Goal: Task Accomplishment & Management: Complete application form

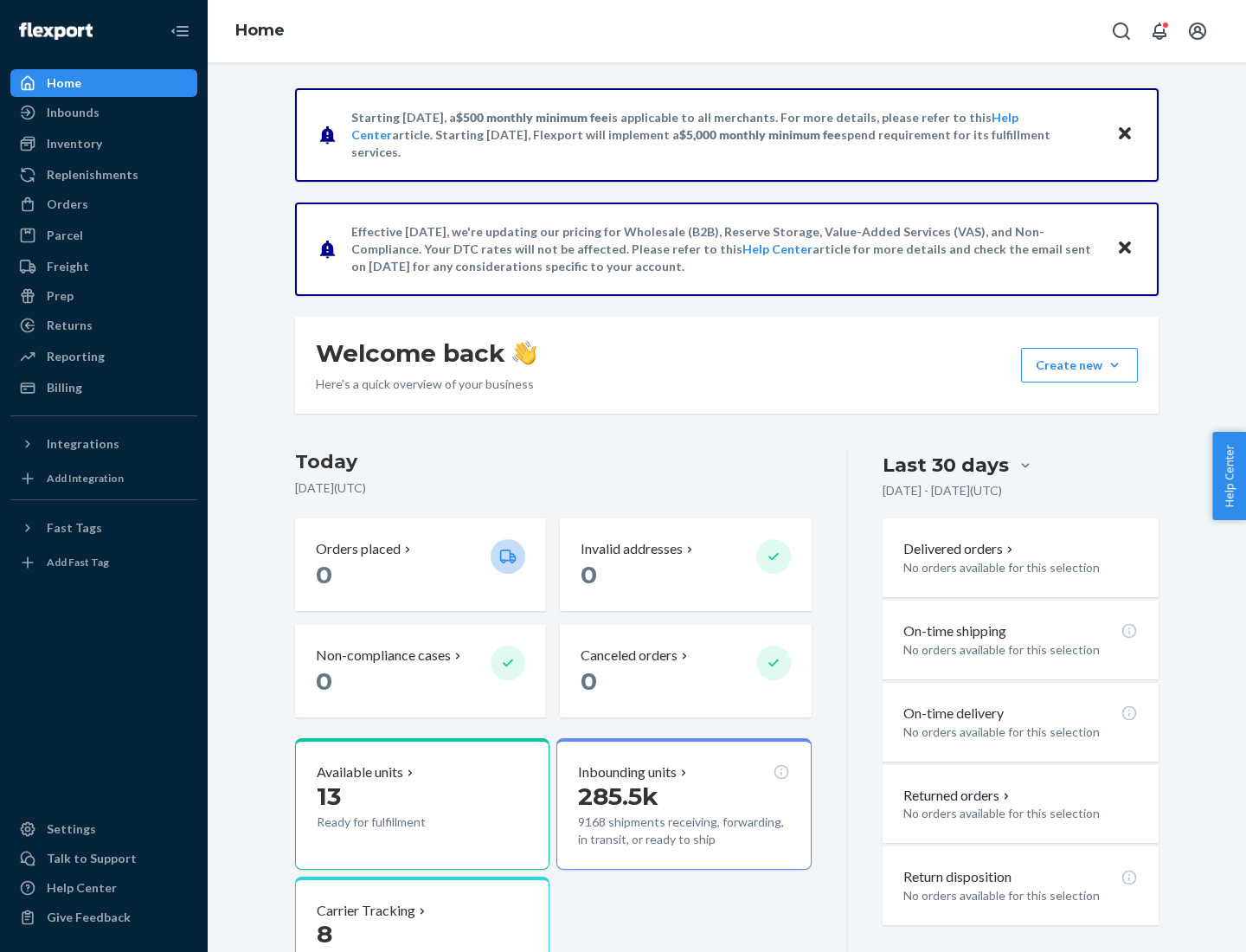
click at [1114, 365] on button "Create new Create new inbound Create new order Create new product" at bounding box center [1078, 365] width 116 height 34
click at [104, 113] on div "Inbounds" at bounding box center [103, 112] width 183 height 24
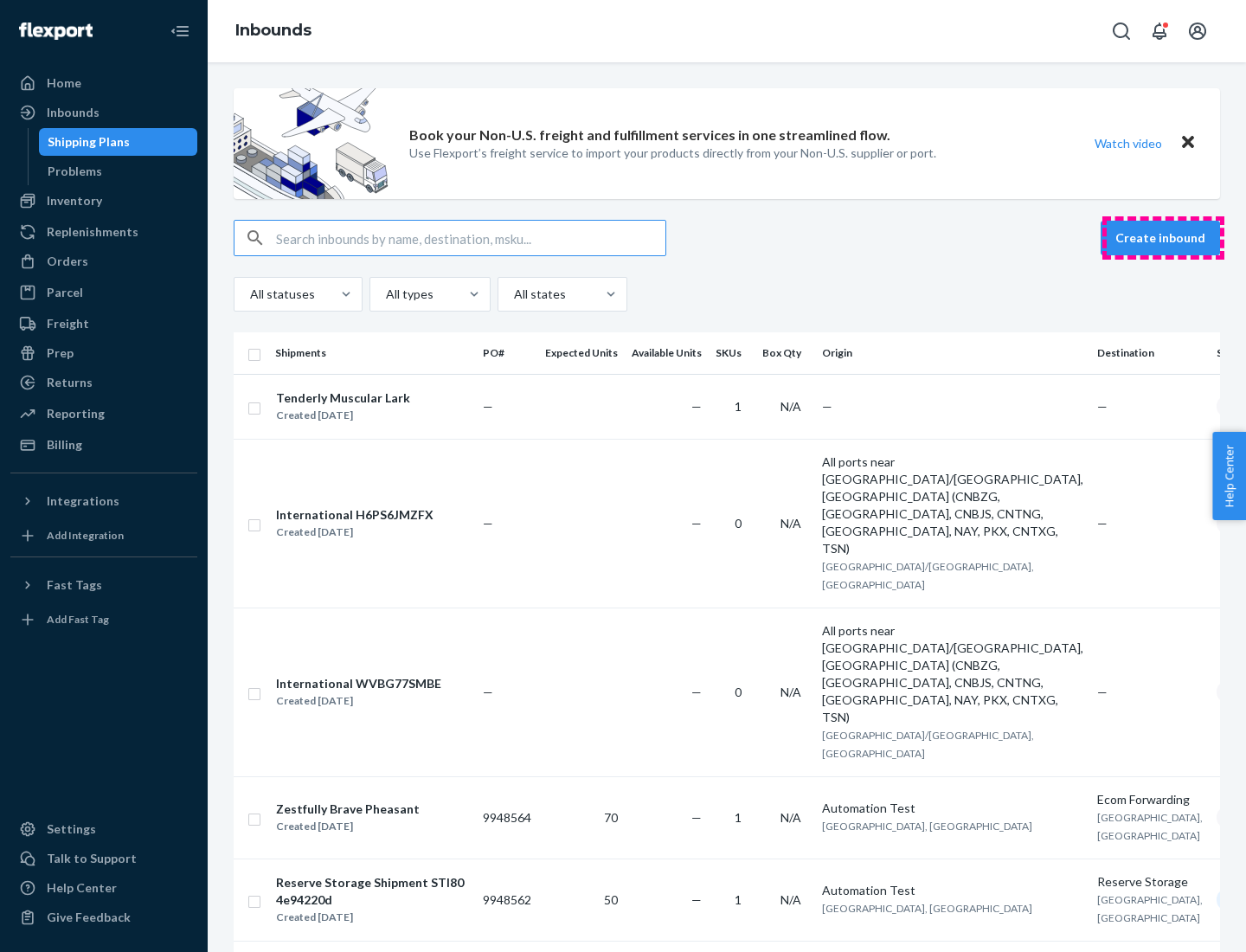
click at [1163, 238] on button "Create inbound" at bounding box center [1160, 237] width 119 height 34
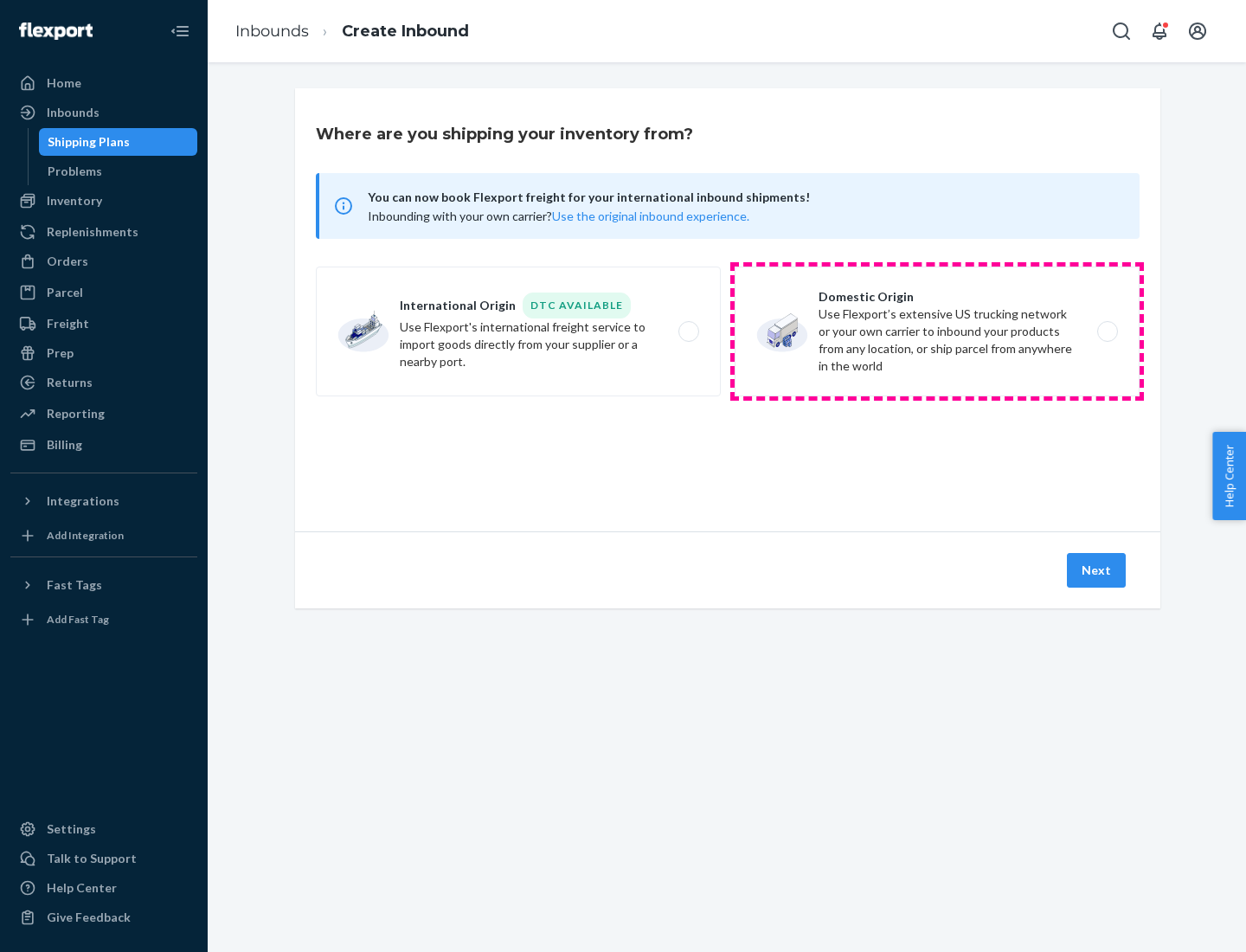
click at [937, 331] on label "Domestic Origin Use Flexport’s extensive US trucking network or your own carrie…" at bounding box center [937, 331] width 405 height 130
click at [1106, 331] on input "Domestic Origin Use Flexport’s extensive US trucking network or your own carrie…" at bounding box center [1112, 331] width 11 height 11
radio input "true"
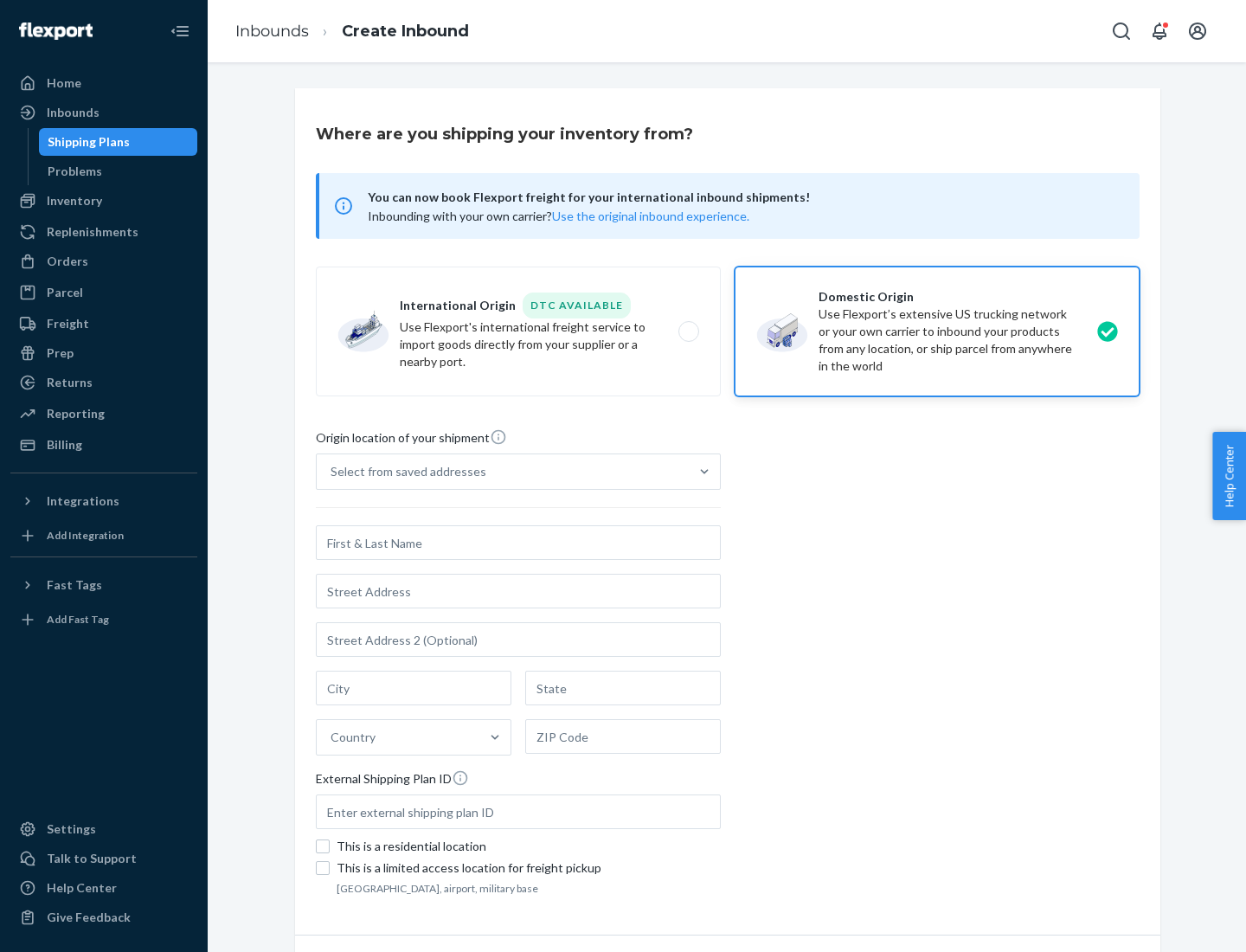
click at [404, 472] on div "Select from saved addresses" at bounding box center [408, 471] width 156 height 17
click at [332, 472] on input "Select from saved addresses" at bounding box center [331, 471] width 2 height 17
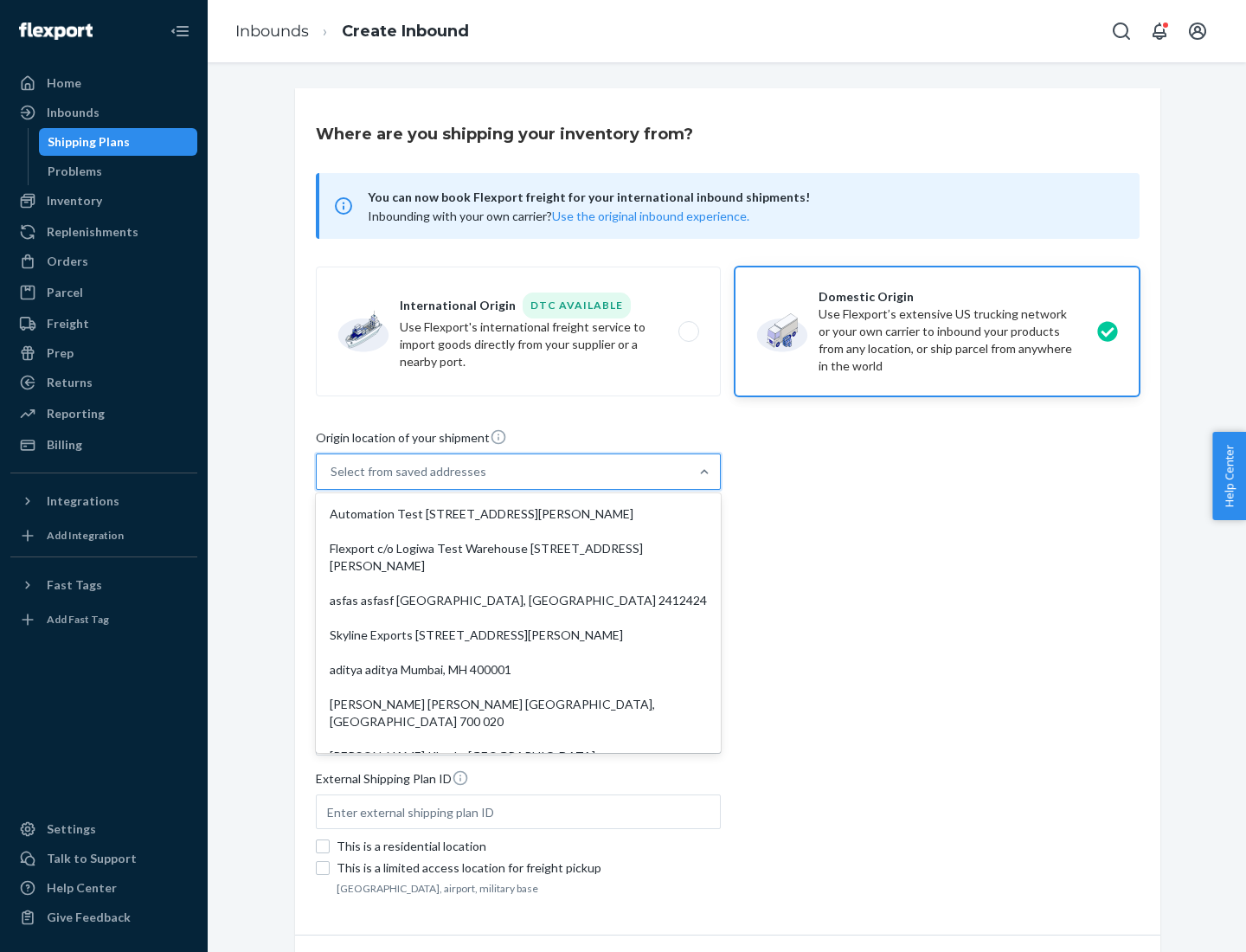
scroll to position [7, 0]
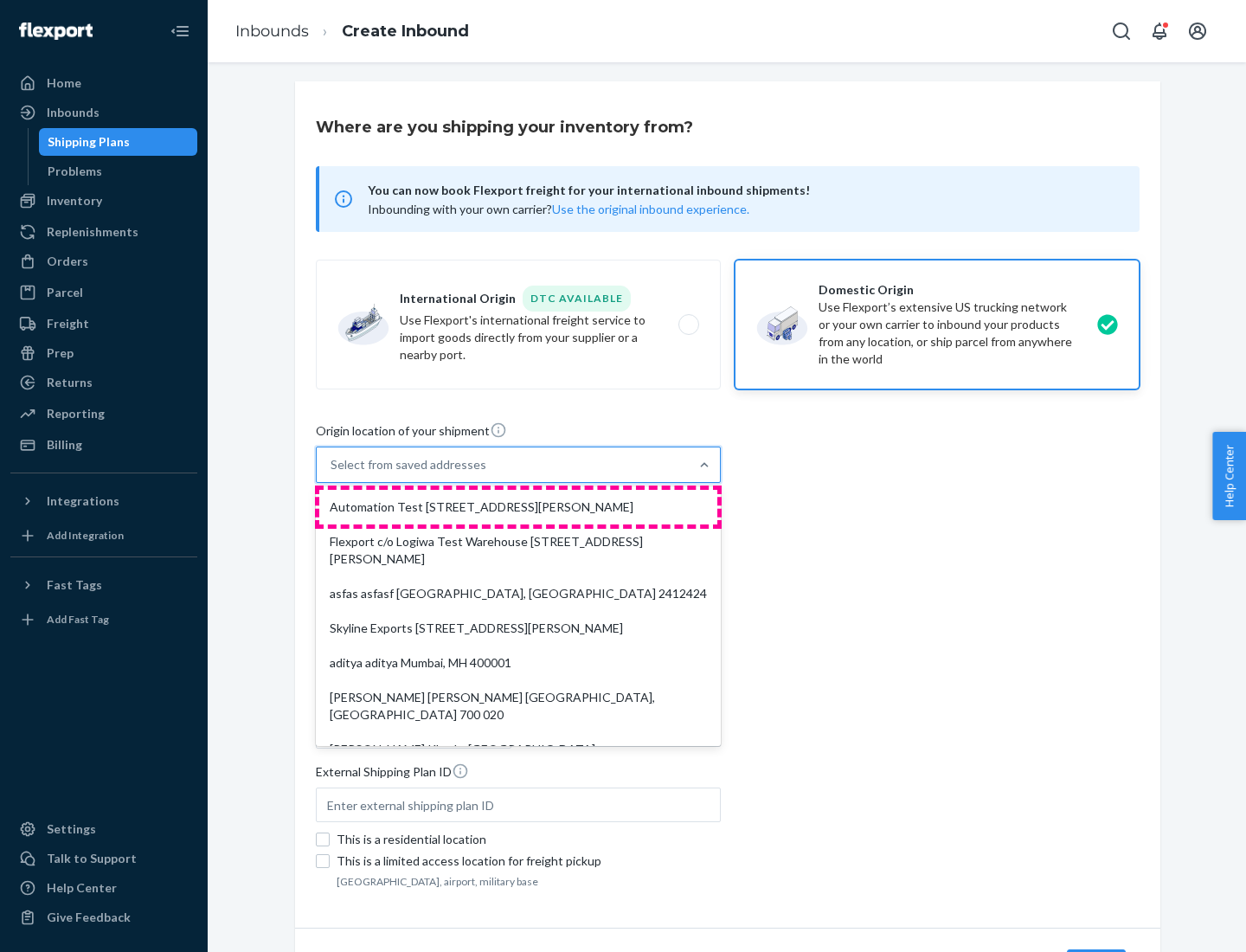
click at [518, 507] on div "Automation Test [STREET_ADDRESS][PERSON_NAME]" at bounding box center [518, 507] width 398 height 34
click at [332, 473] on input "option Automation Test [STREET_ADDRESS][PERSON_NAME]. 9 results available. Use …" at bounding box center [331, 464] width 2 height 17
type input "Automation Test"
type input "9th Floor"
type input "[GEOGRAPHIC_DATA]"
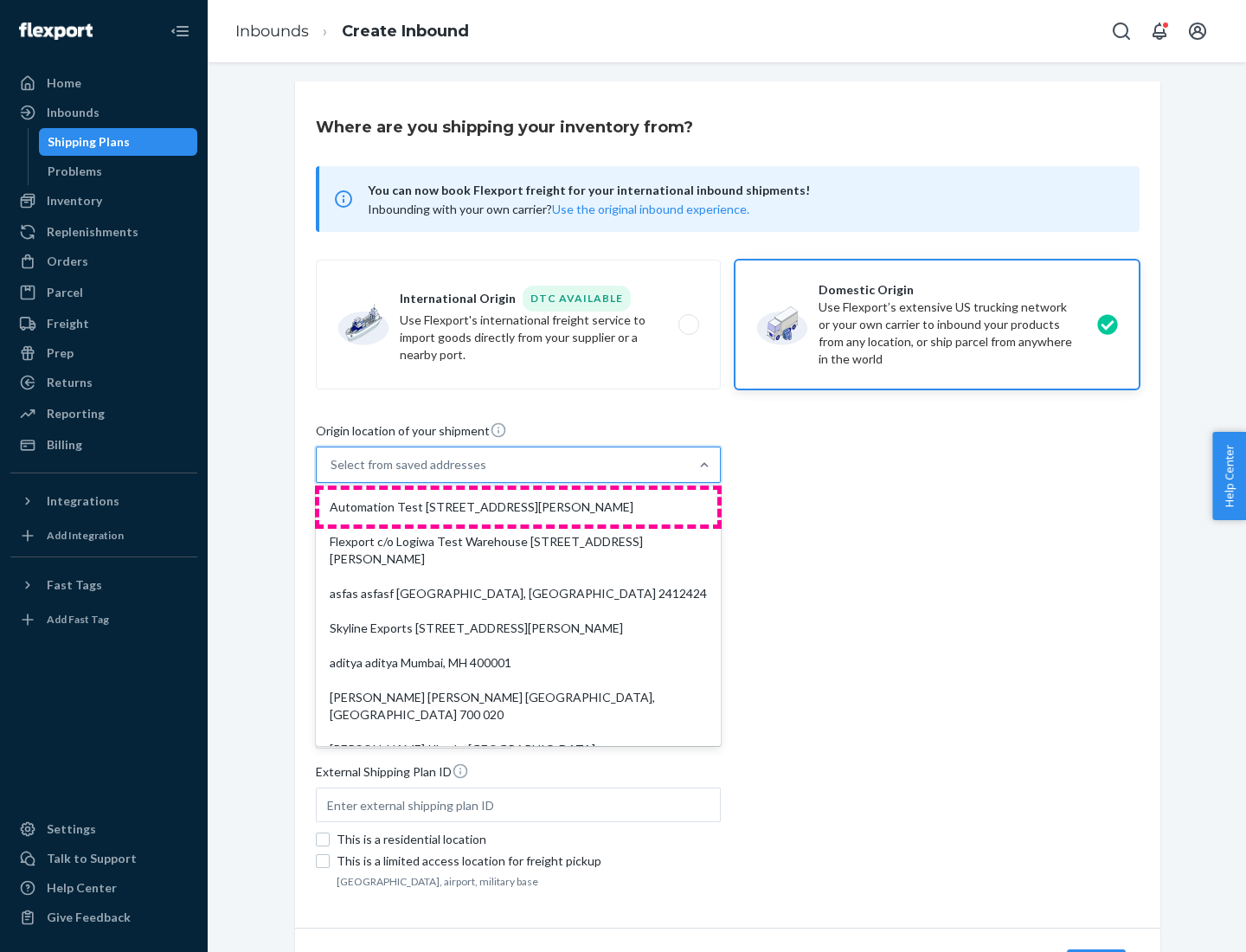
type input "CA"
type input "94104"
type input "[STREET_ADDRESS][PERSON_NAME]"
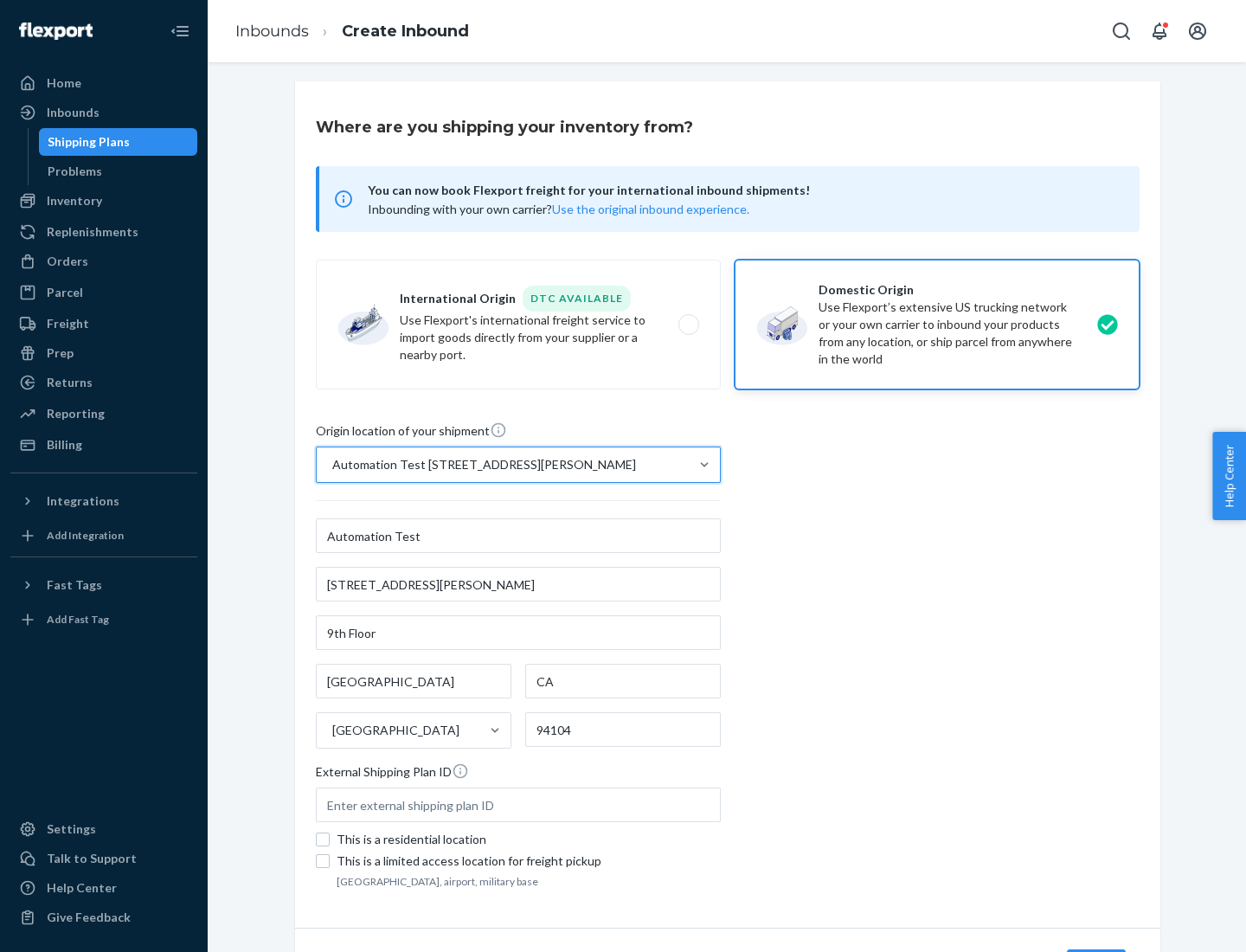
scroll to position [101, 0]
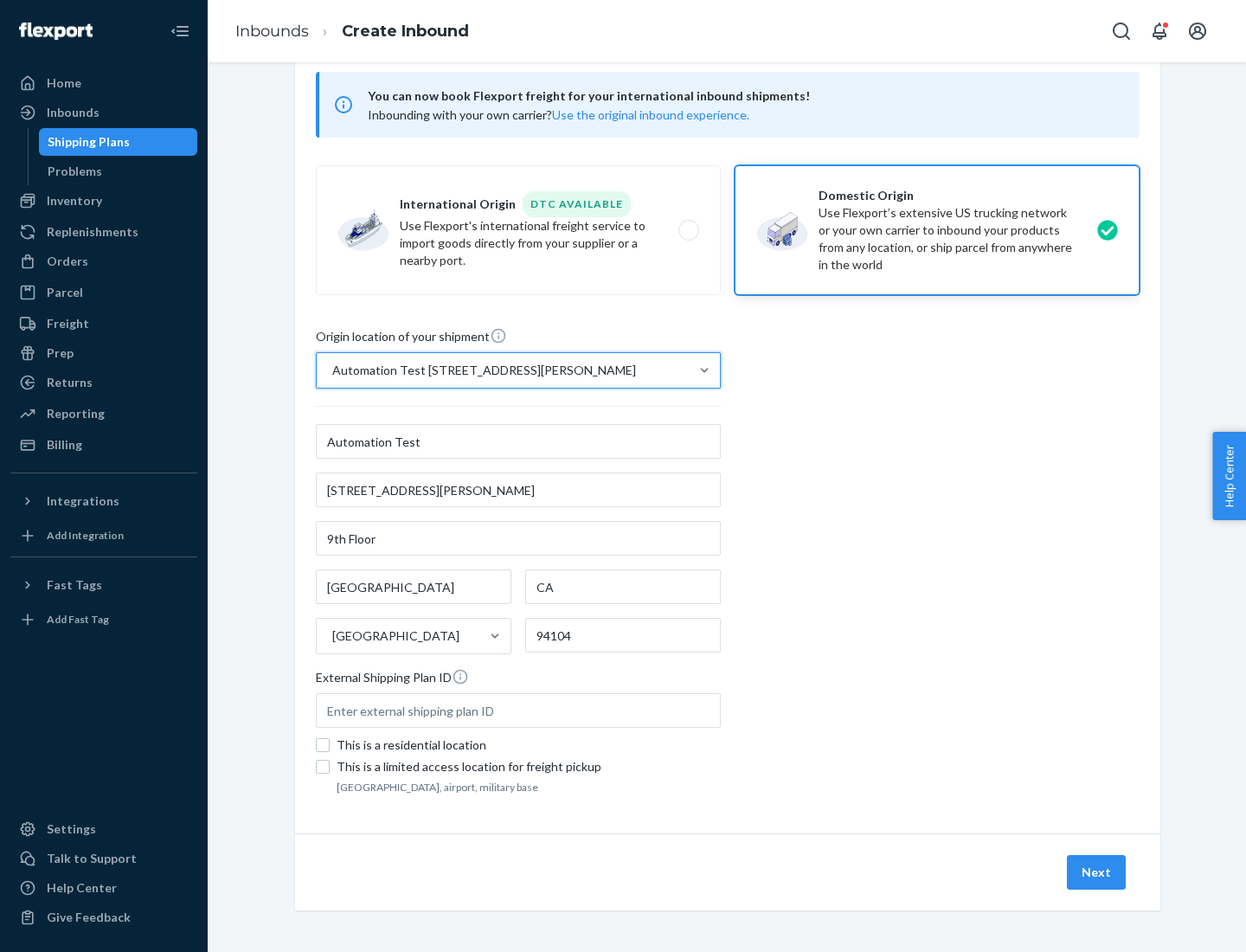
click at [1097, 872] on button "Next" at bounding box center [1095, 872] width 59 height 34
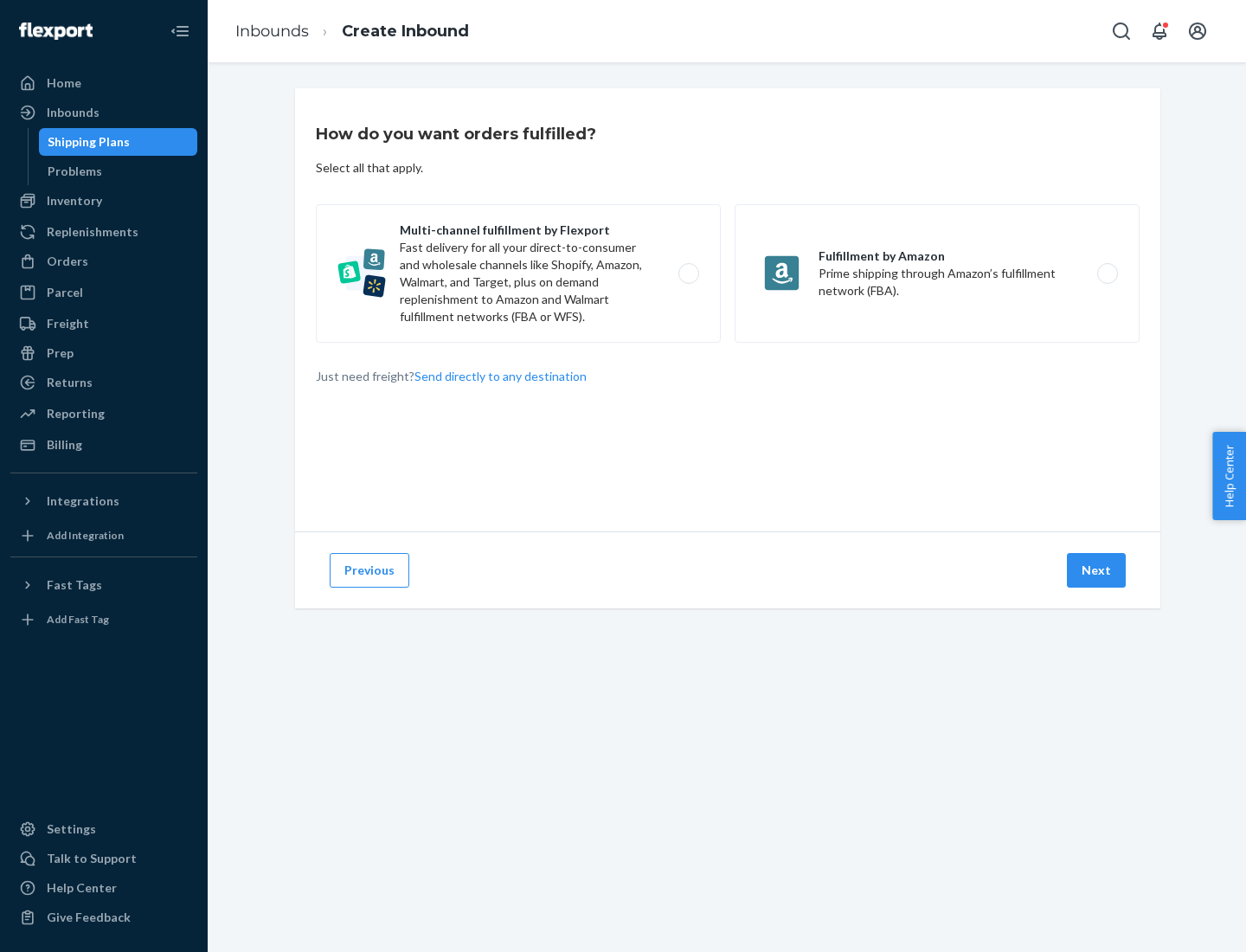
click at [518, 273] on label "Multi-channel fulfillment by Flexport Fast delivery for all your direct-to-cons…" at bounding box center [518, 273] width 405 height 138
click at [688, 273] on input "Multi-channel fulfillment by Flexport Fast delivery for all your direct-to-cons…" at bounding box center [693, 273] width 11 height 11
radio input "true"
click at [1097, 570] on button "Next" at bounding box center [1095, 570] width 59 height 34
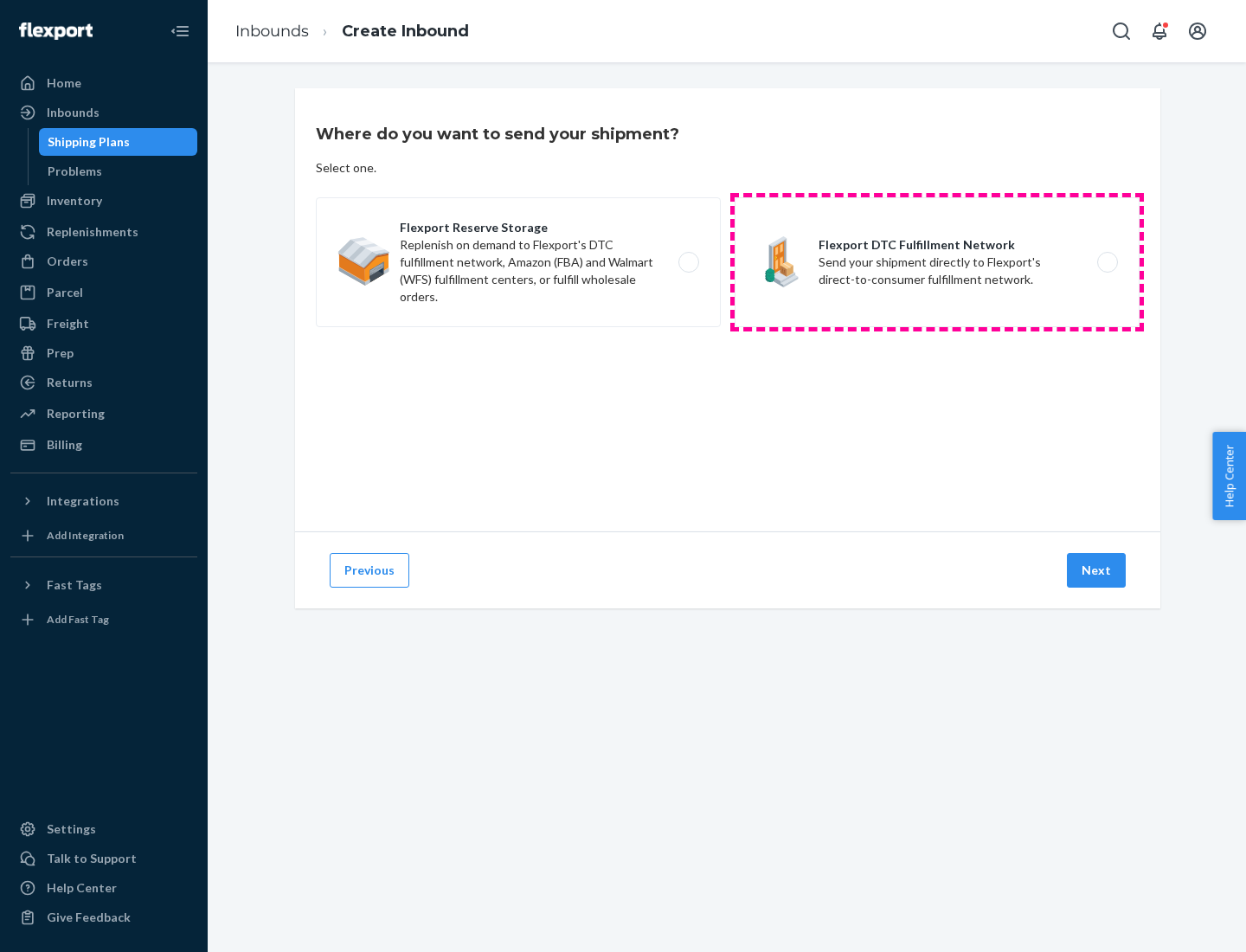
click at [937, 263] on label "Flexport DTC Fulfillment Network Send your shipment directly to Flexport's dire…" at bounding box center [937, 263] width 405 height 130
click at [1106, 263] on input "Flexport DTC Fulfillment Network Send your shipment directly to Flexport's dire…" at bounding box center [1112, 263] width 11 height 11
radio input "true"
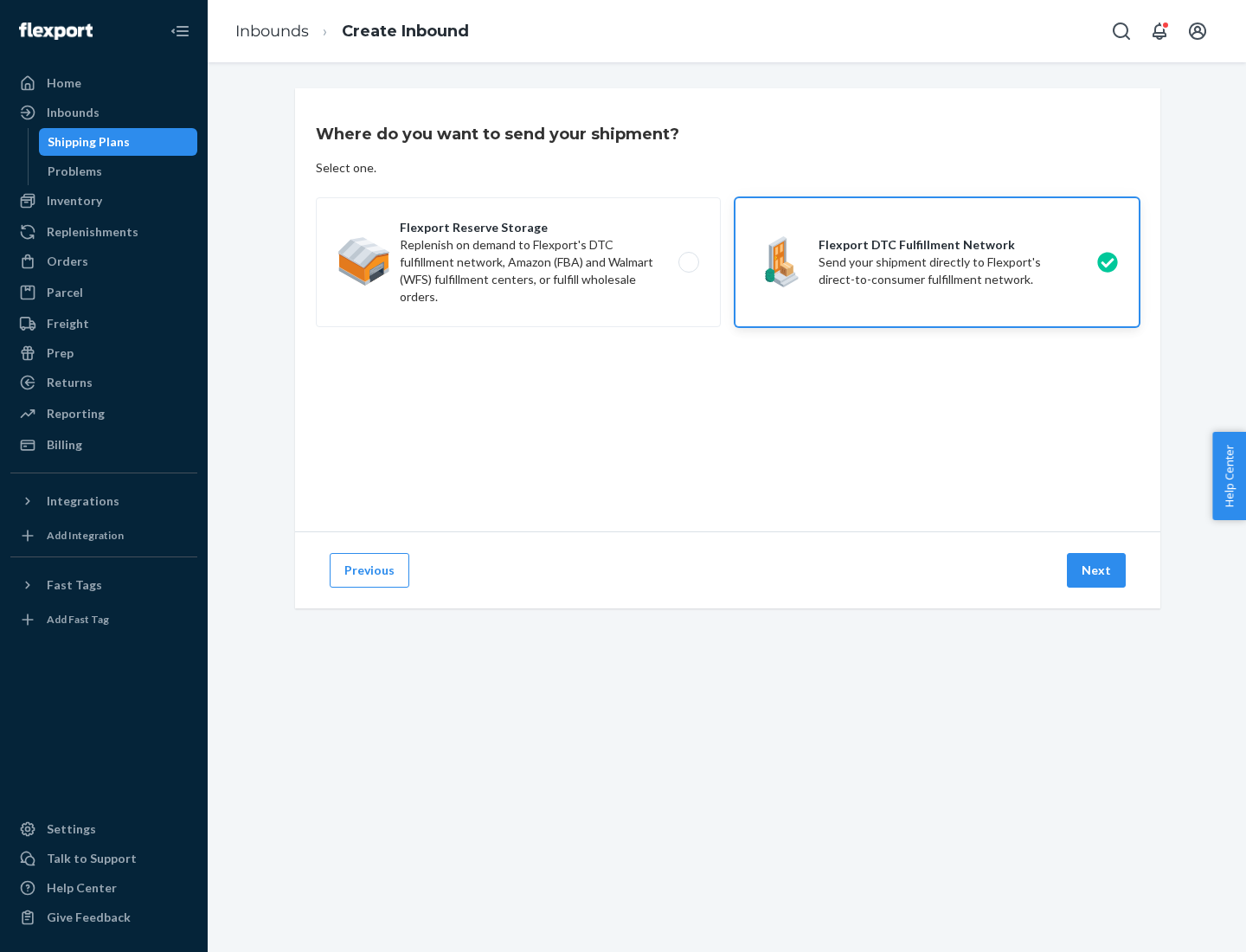
click at [1097, 570] on button "Next" at bounding box center [1095, 570] width 59 height 34
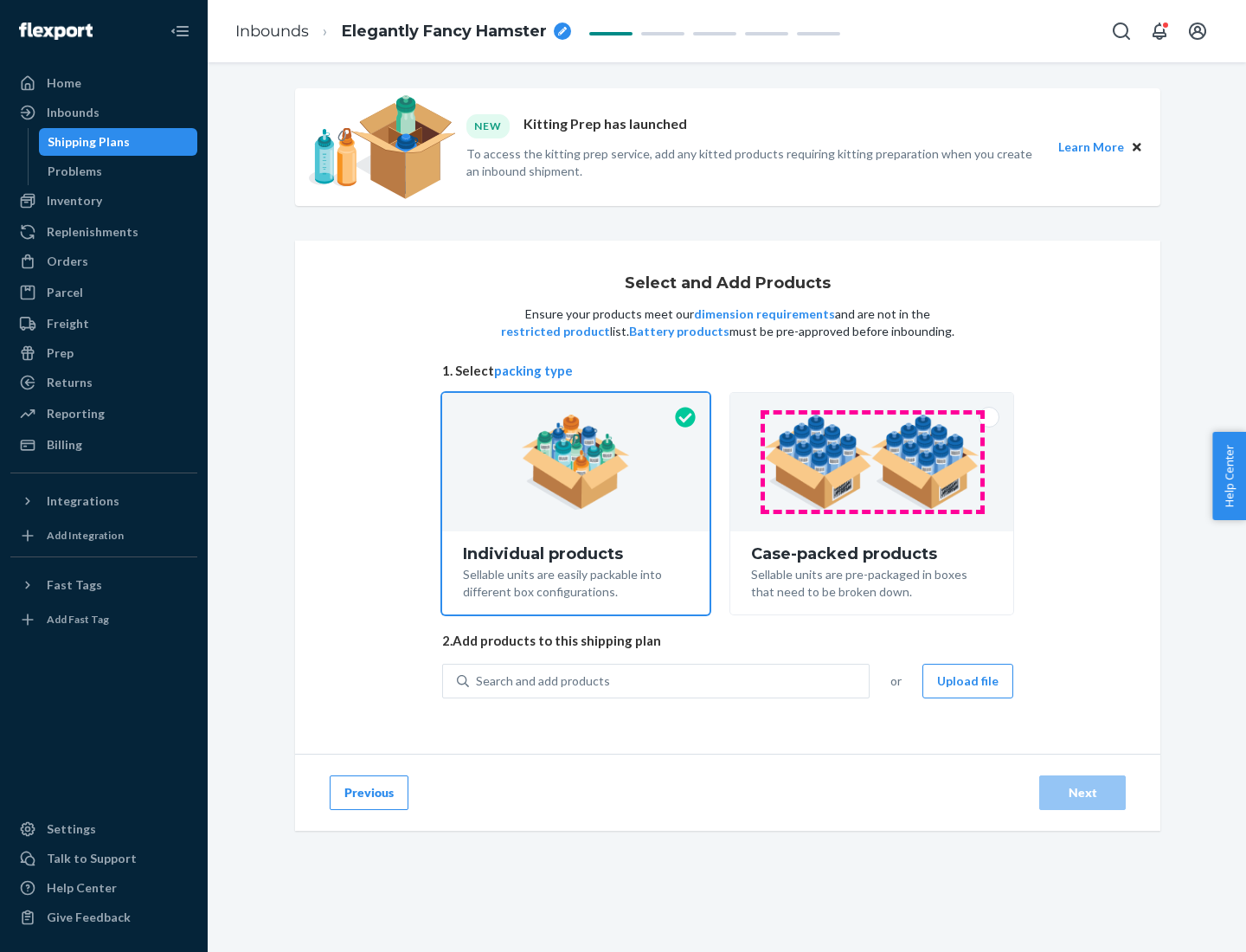
click at [872, 462] on img at bounding box center [872, 461] width 216 height 95
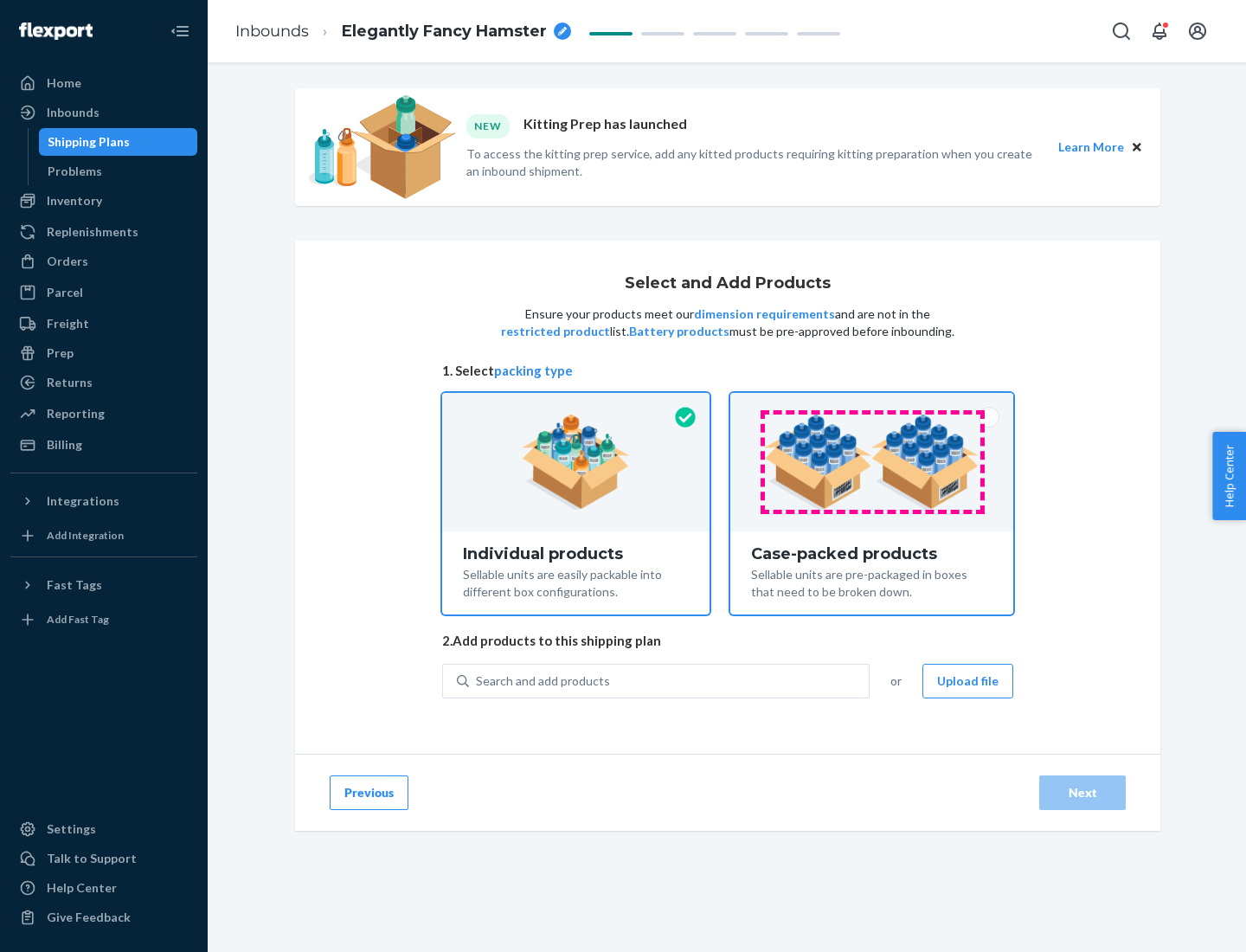
click at [872, 404] on input "Case-packed products Sellable units are pre-packaged in boxes that need to be b…" at bounding box center [872, 398] width 11 height 11
radio input "true"
radio input "false"
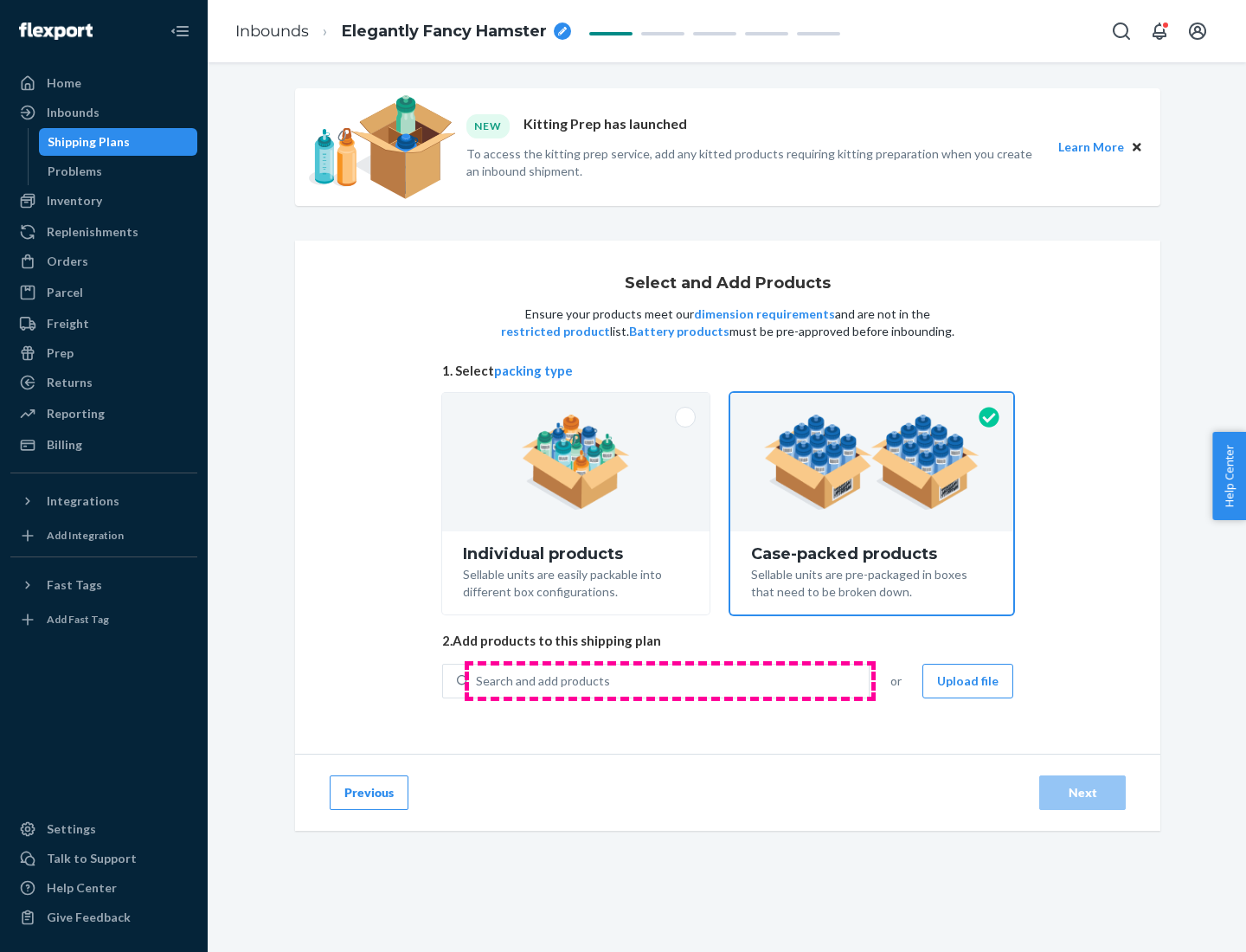
click at [669, 680] on div "Search and add products" at bounding box center [669, 680] width 400 height 32
click at [477, 680] on input "Search and add products" at bounding box center [476, 680] width 2 height 17
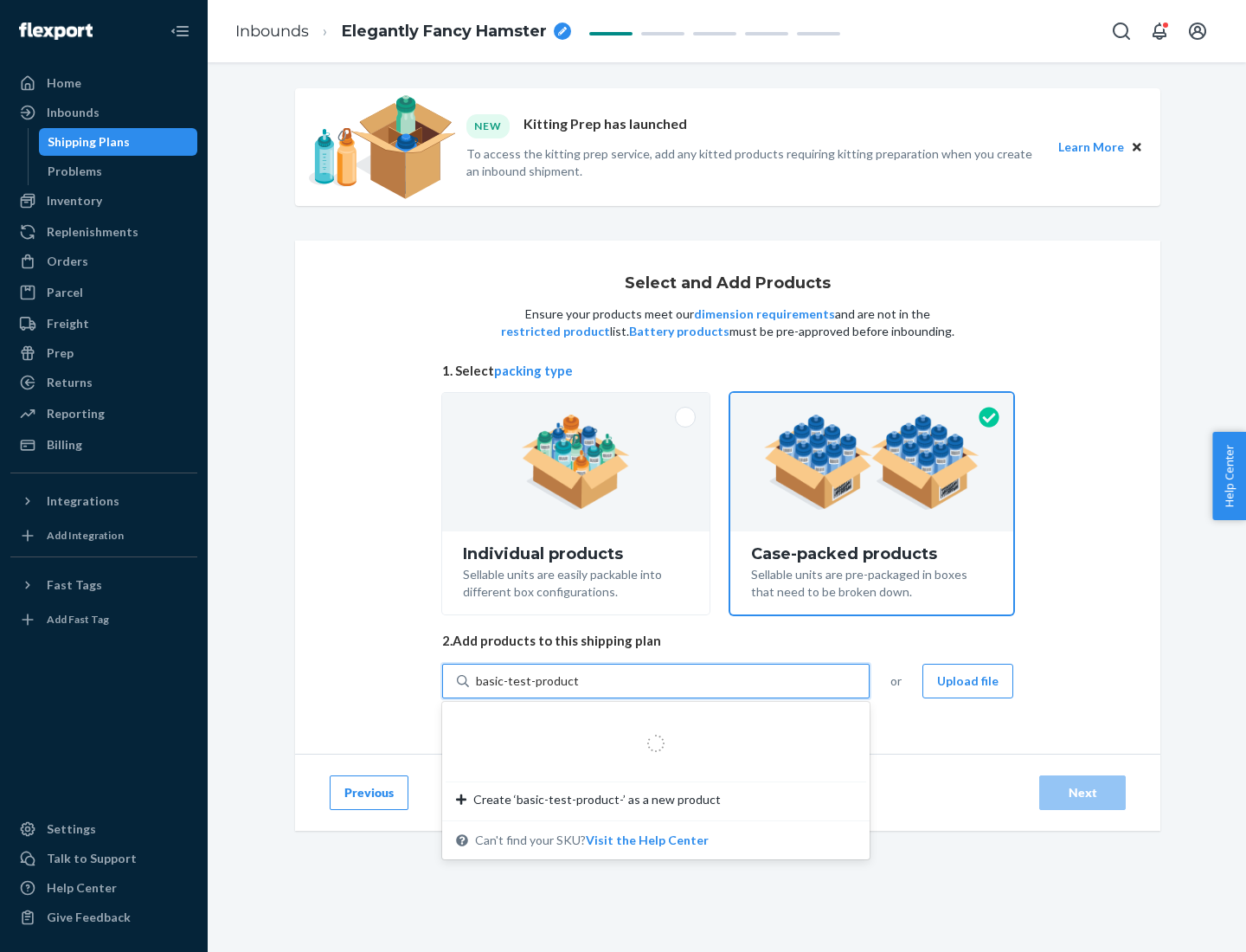
type input "basic-test-product-1"
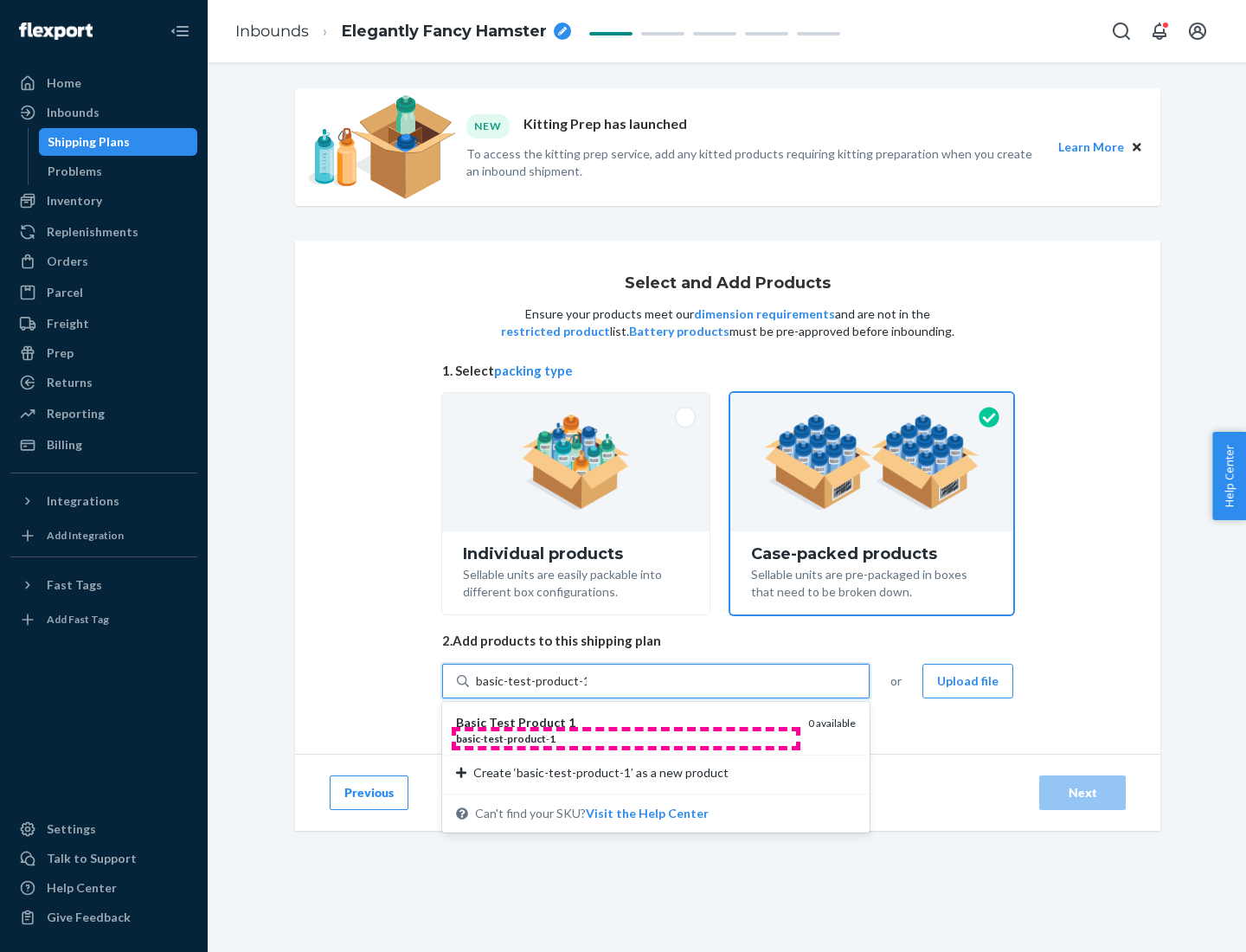
click at [625, 738] on div "basic - test - product - 1" at bounding box center [624, 738] width 338 height 14
click at [586, 689] on input "basic-test-product-1" at bounding box center [531, 680] width 111 height 17
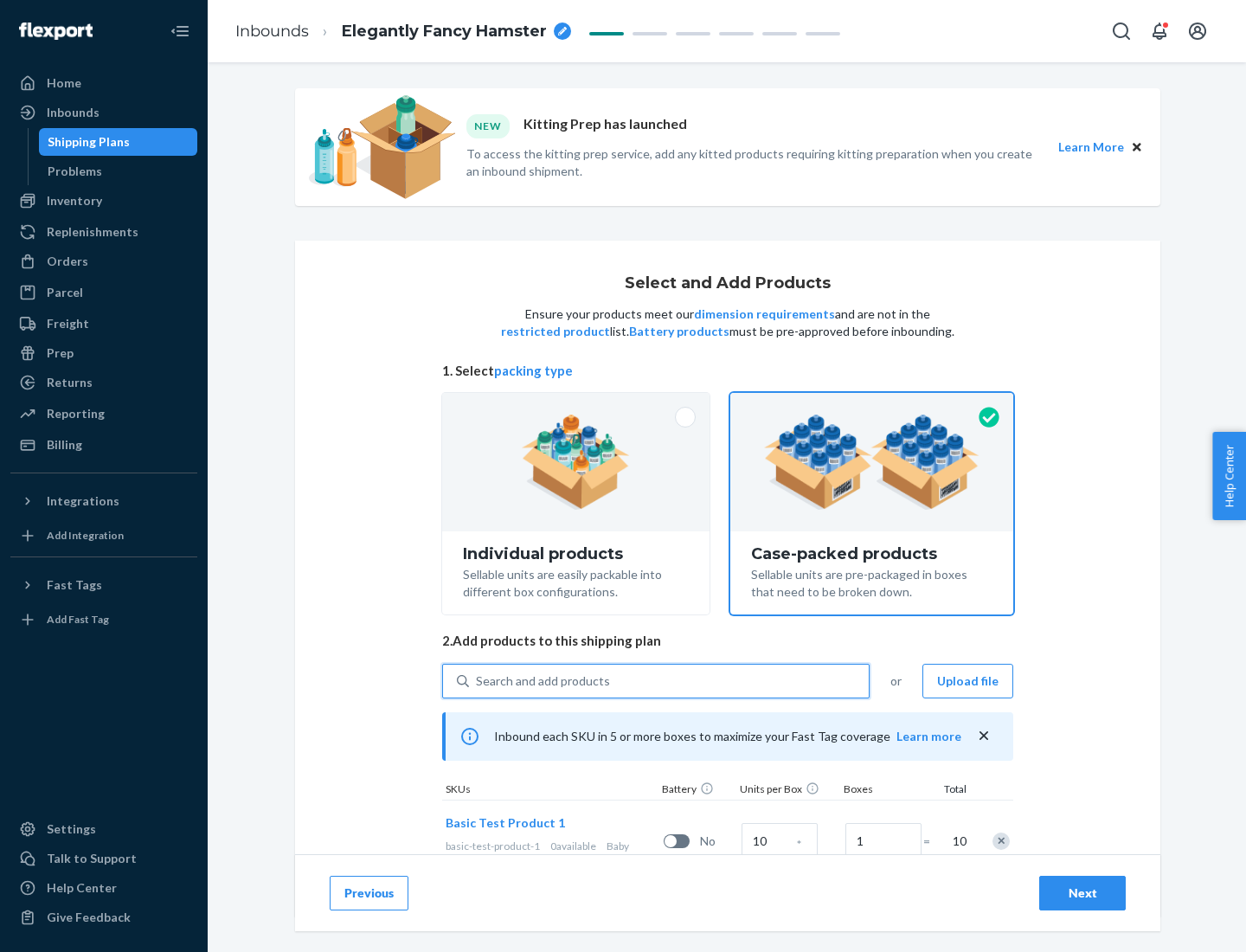
scroll to position [62, 0]
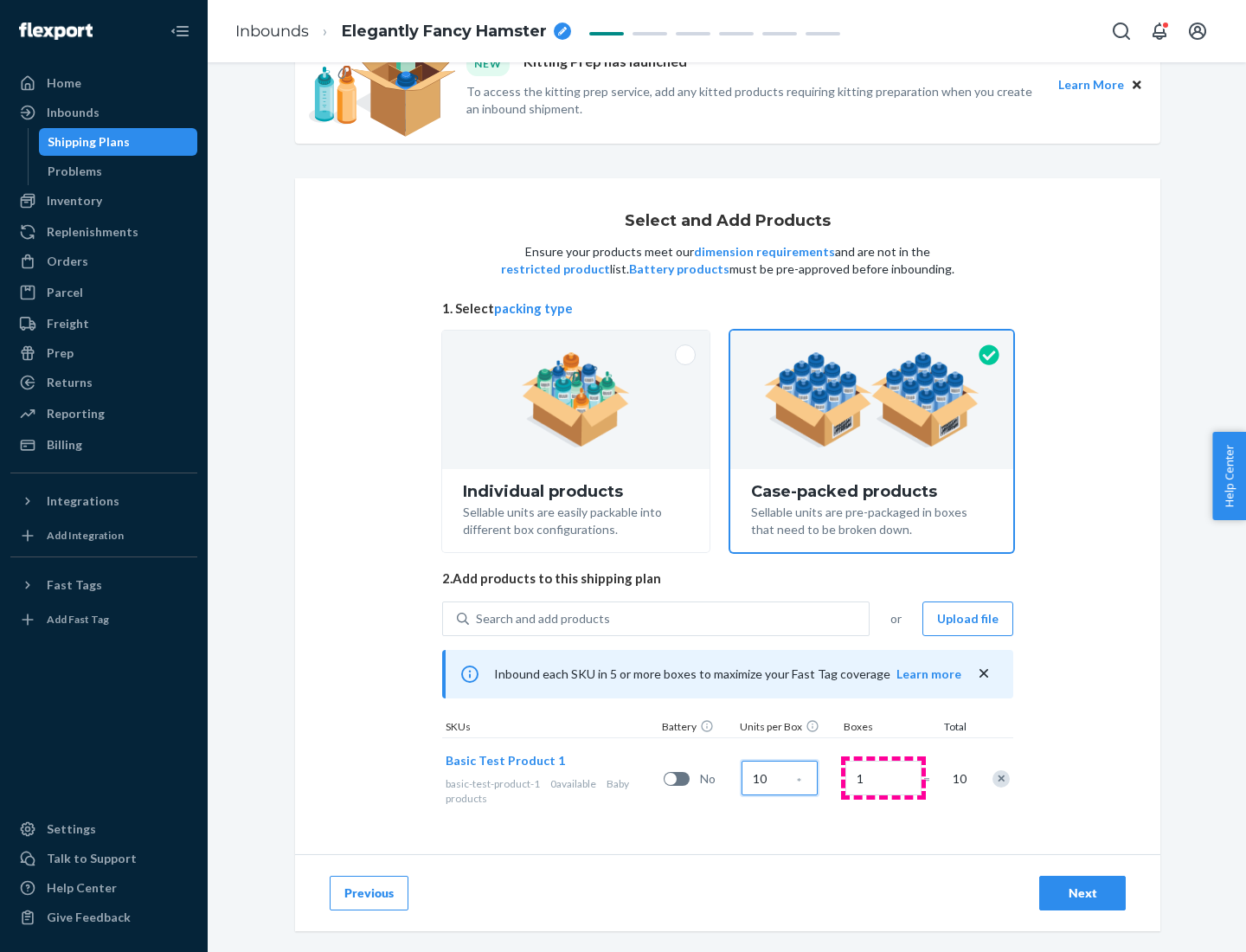
type input "10"
type input "7"
click at [1082, 892] on div "Next" at bounding box center [1082, 892] width 57 height 17
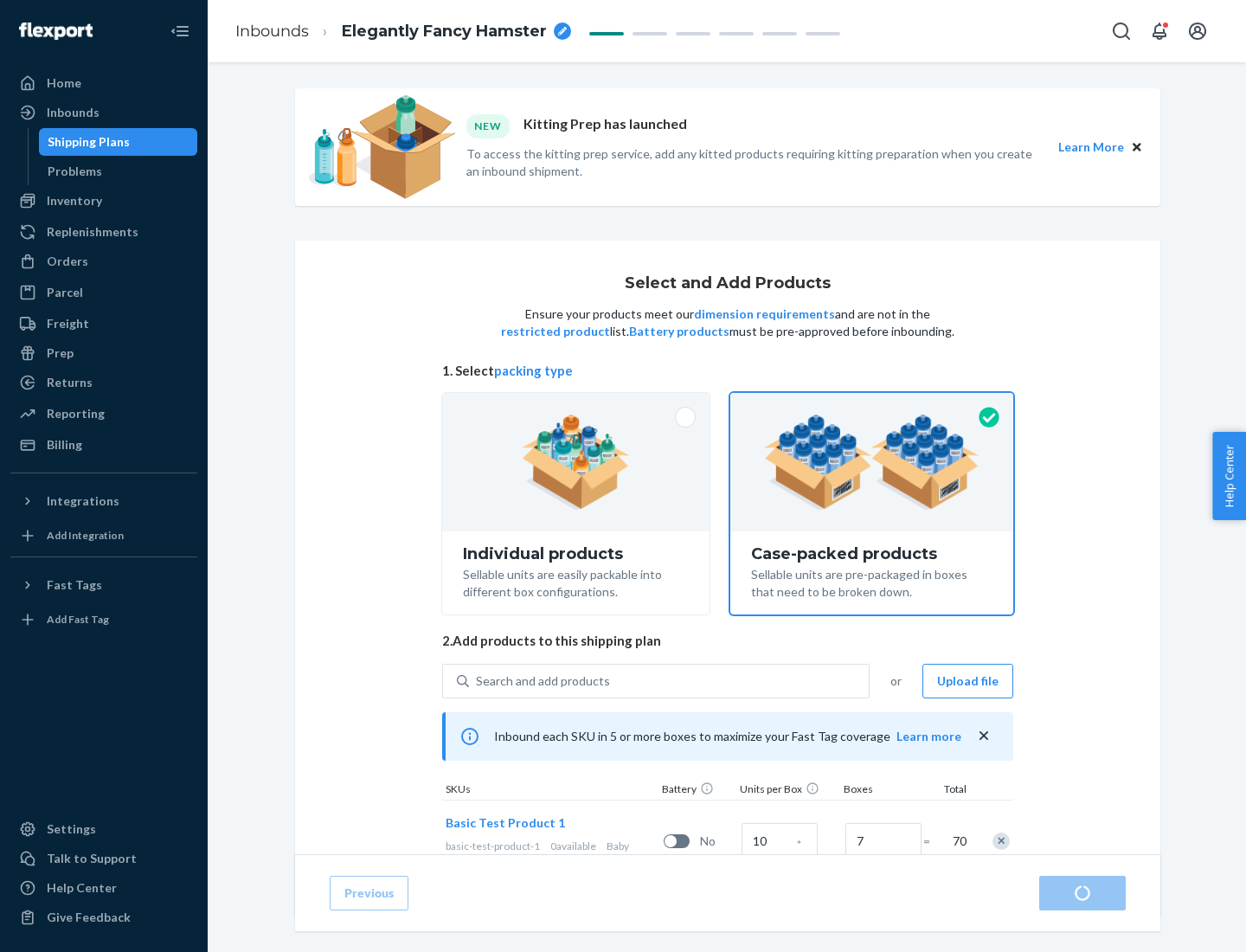
radio input "true"
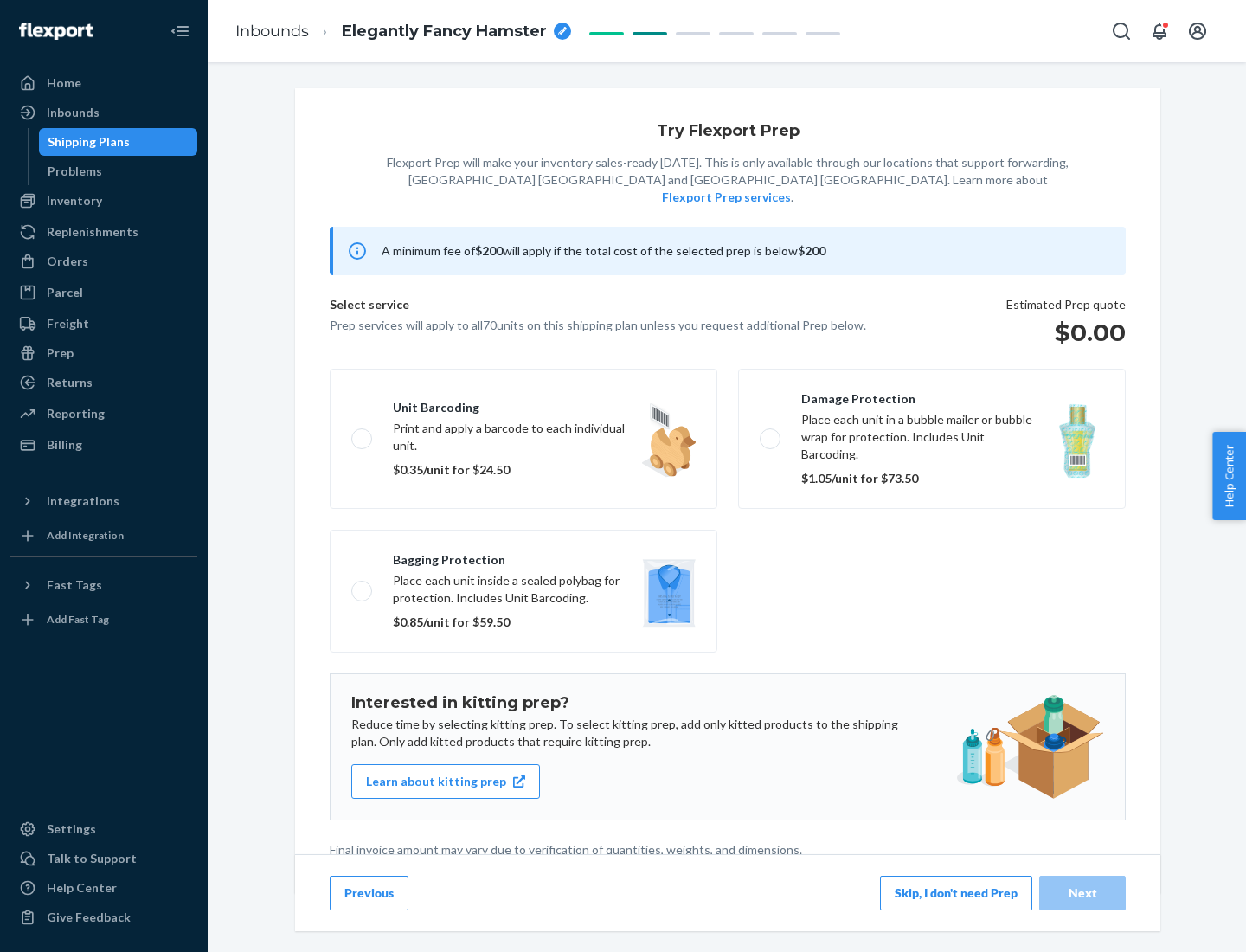
scroll to position [5, 0]
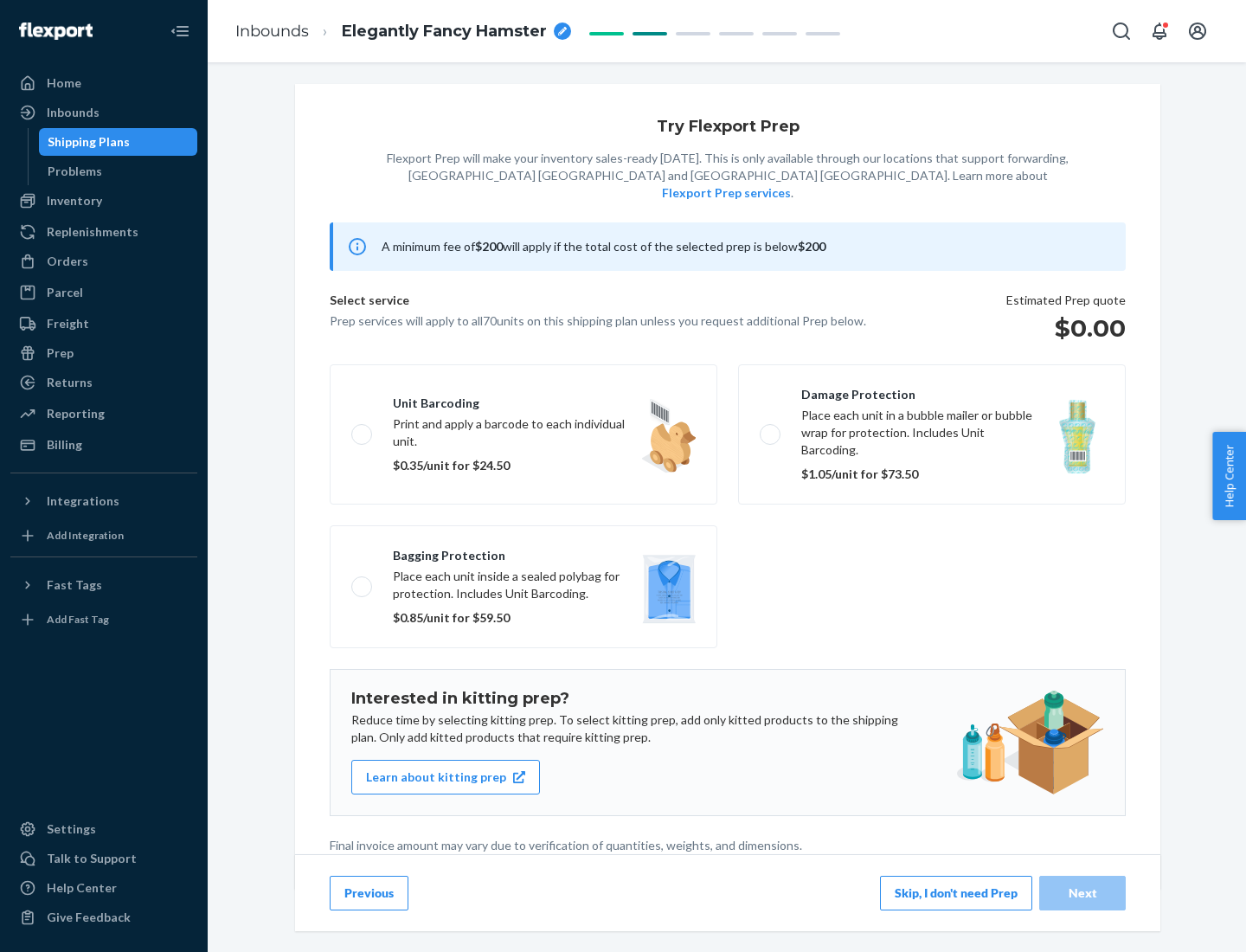
click at [523, 551] on label "Bagging protection Place each unit inside a sealed polybag for protection. Incl…" at bounding box center [523, 587] width 388 height 123
click at [363, 580] on input "Bagging protection Place each unit inside a sealed polybag for protection. Incl…" at bounding box center [356, 586] width 11 height 11
checkbox input "true"
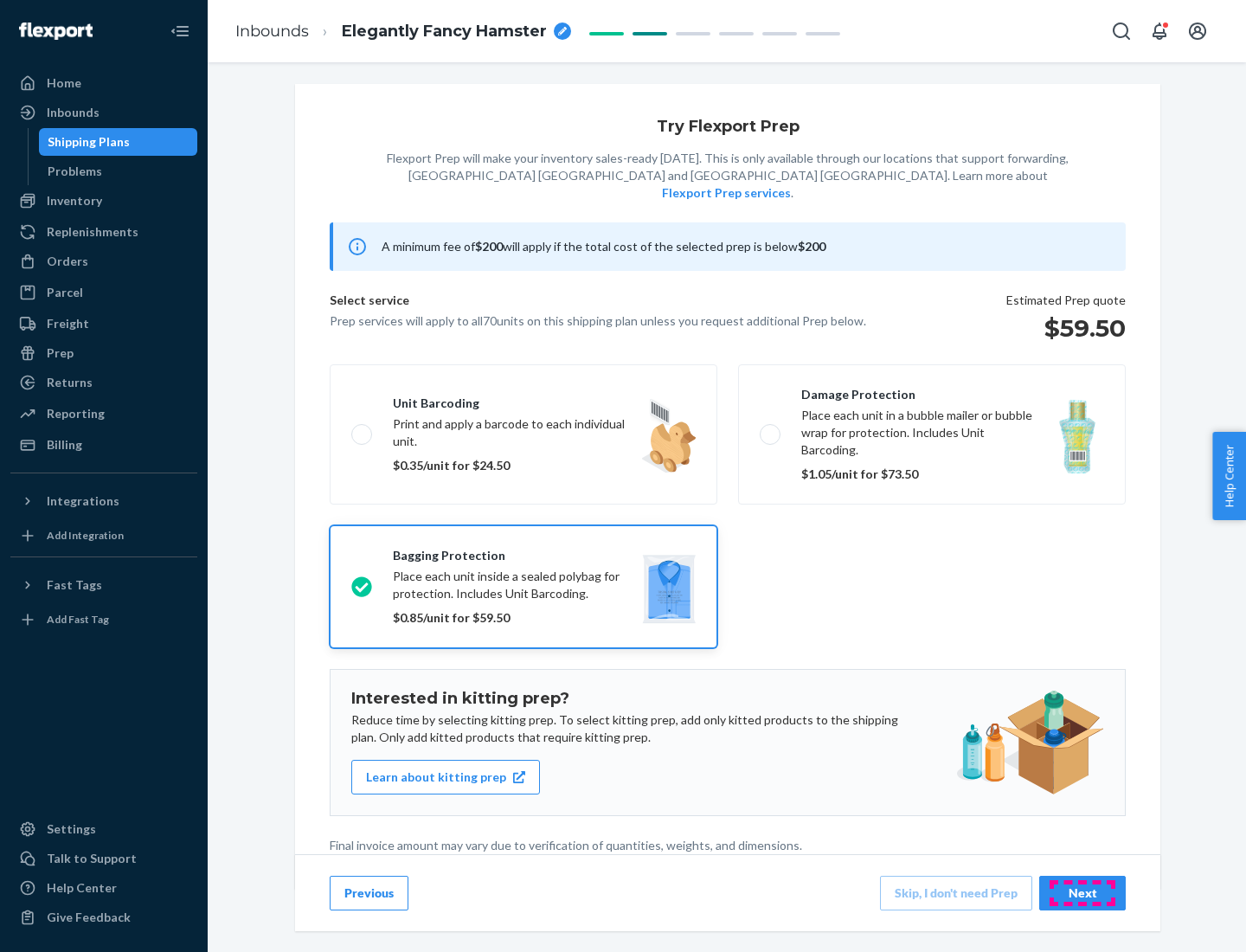
click at [1082, 892] on div "Next" at bounding box center [1082, 892] width 57 height 17
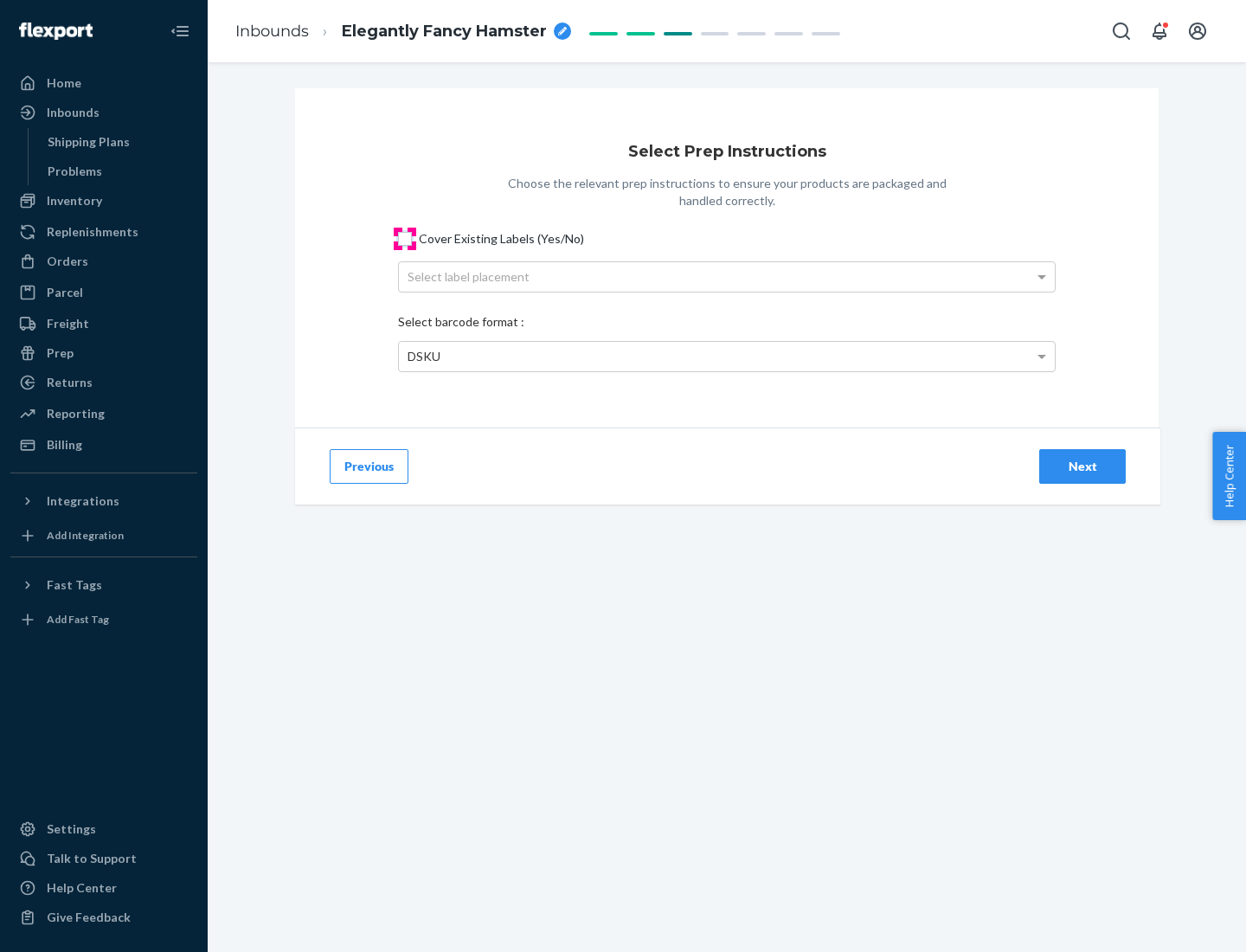
click at [405, 238] on input "Cover Existing Labels (Yes/No)" at bounding box center [404, 238] width 14 height 14
checkbox input "true"
click at [726, 276] on div "Select label placement" at bounding box center [726, 277] width 656 height 30
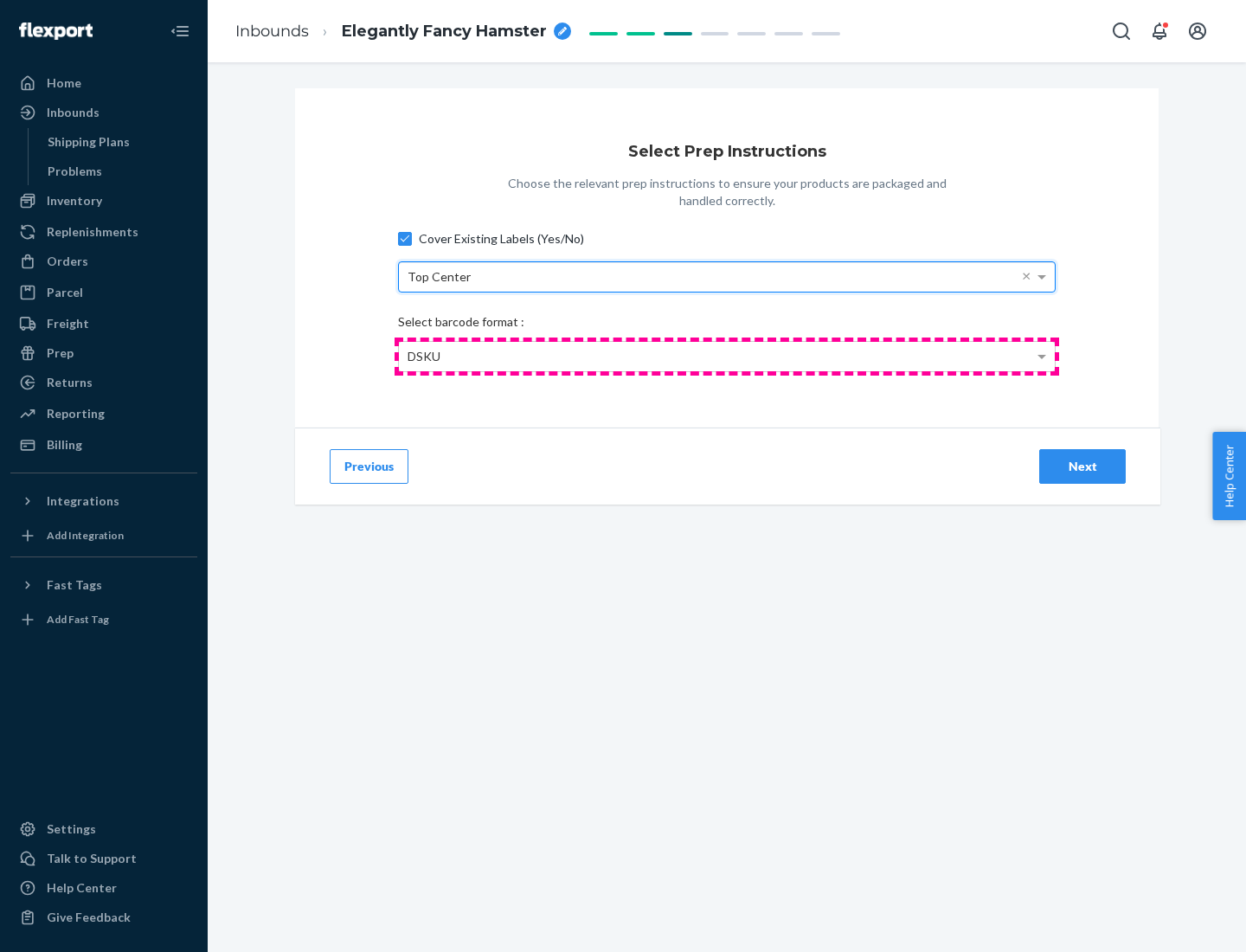
click at [726, 356] on div "DSKU" at bounding box center [726, 356] width 656 height 30
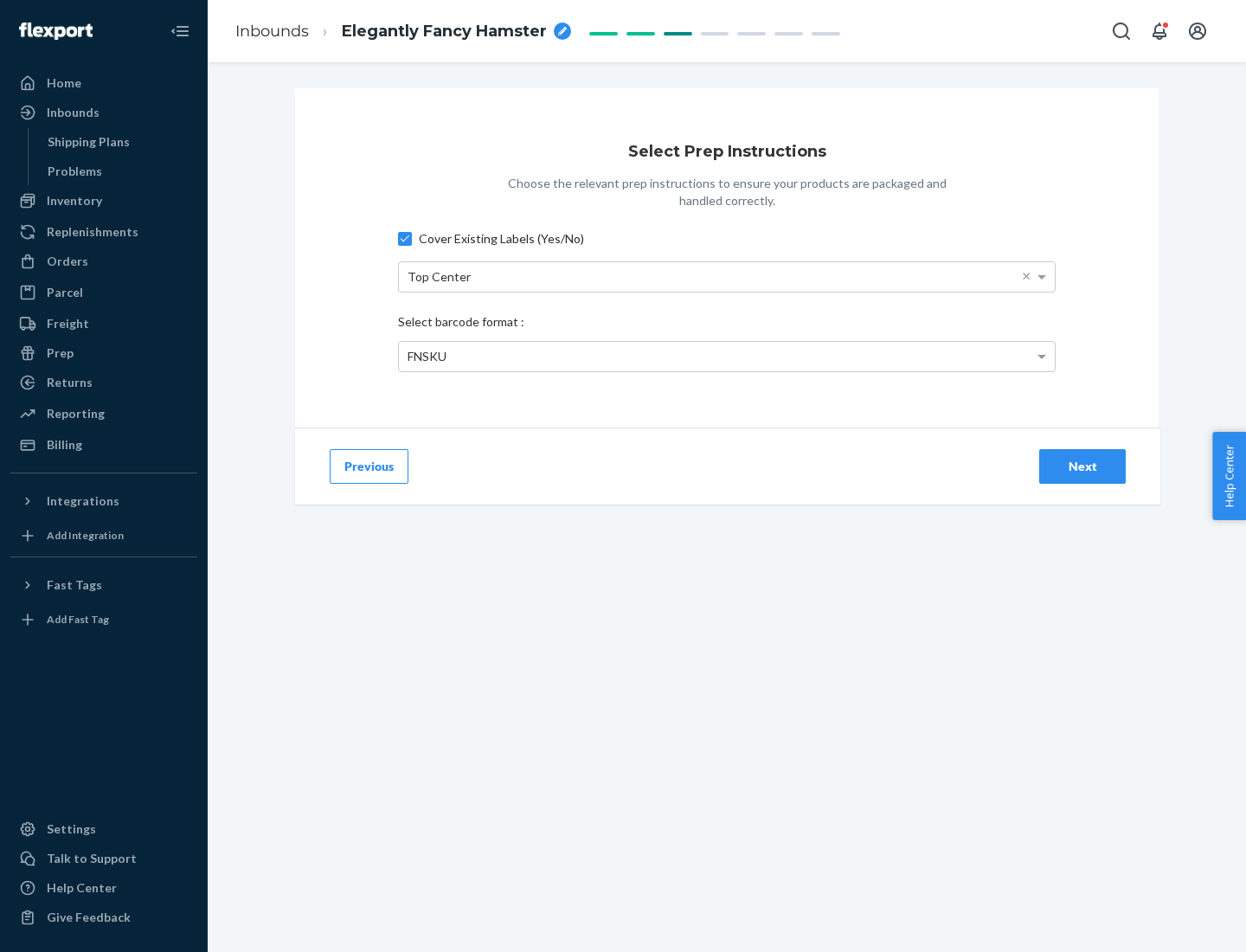
click at [1082, 466] on div "Next" at bounding box center [1082, 466] width 57 height 17
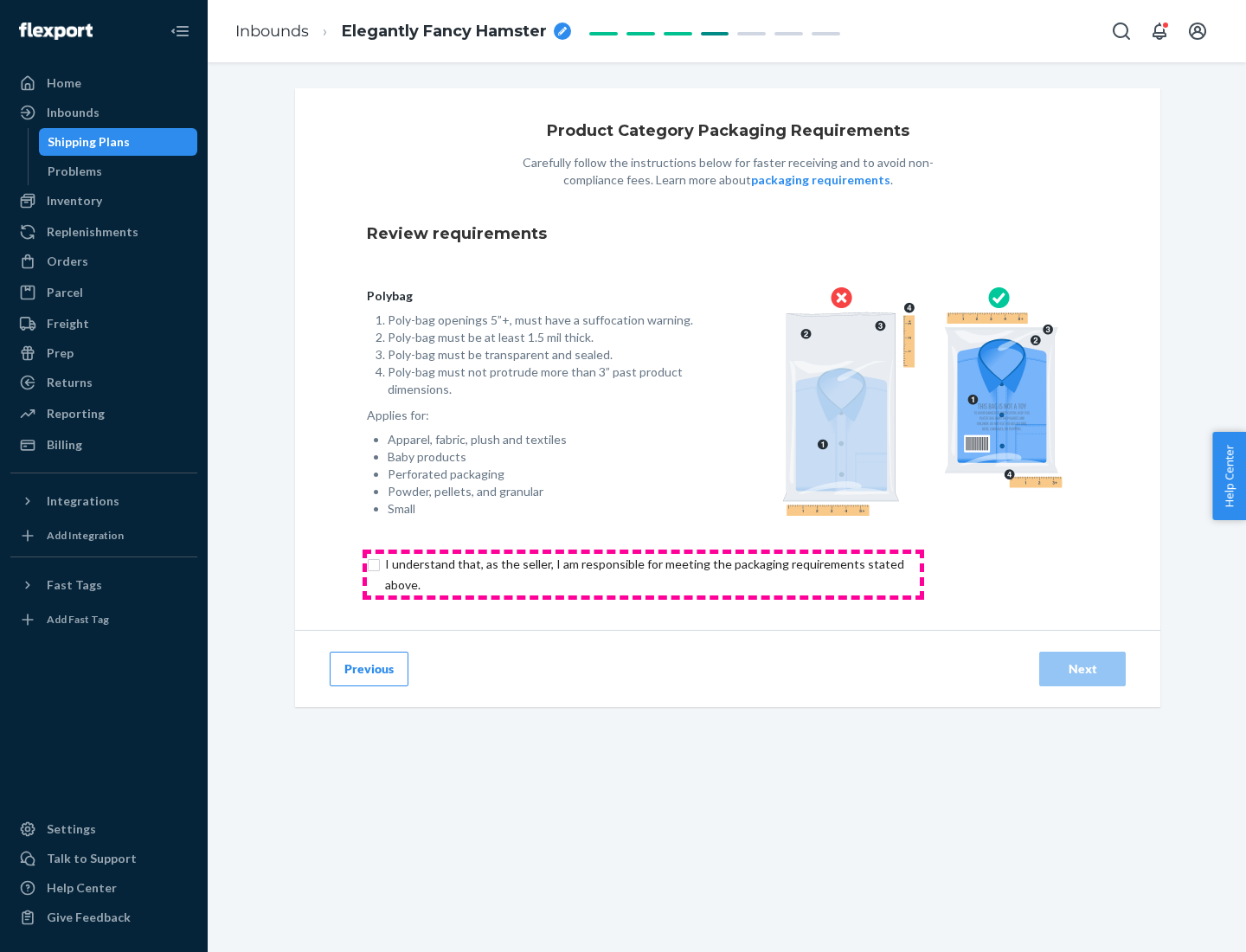
click at [642, 574] on input "checkbox" at bounding box center [655, 575] width 576 height 42
checkbox input "true"
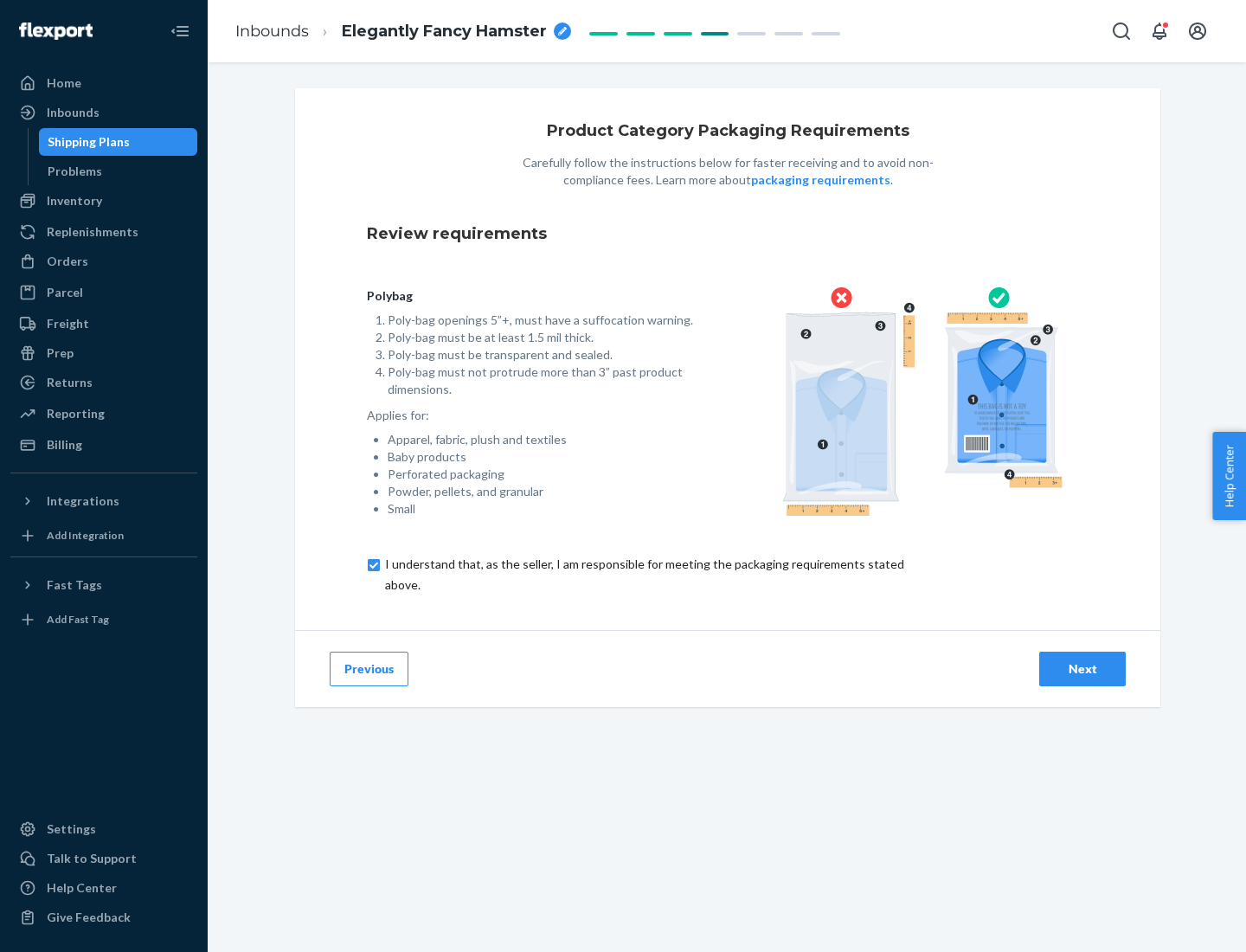
click at [1082, 668] on div "Next" at bounding box center [1082, 669] width 57 height 17
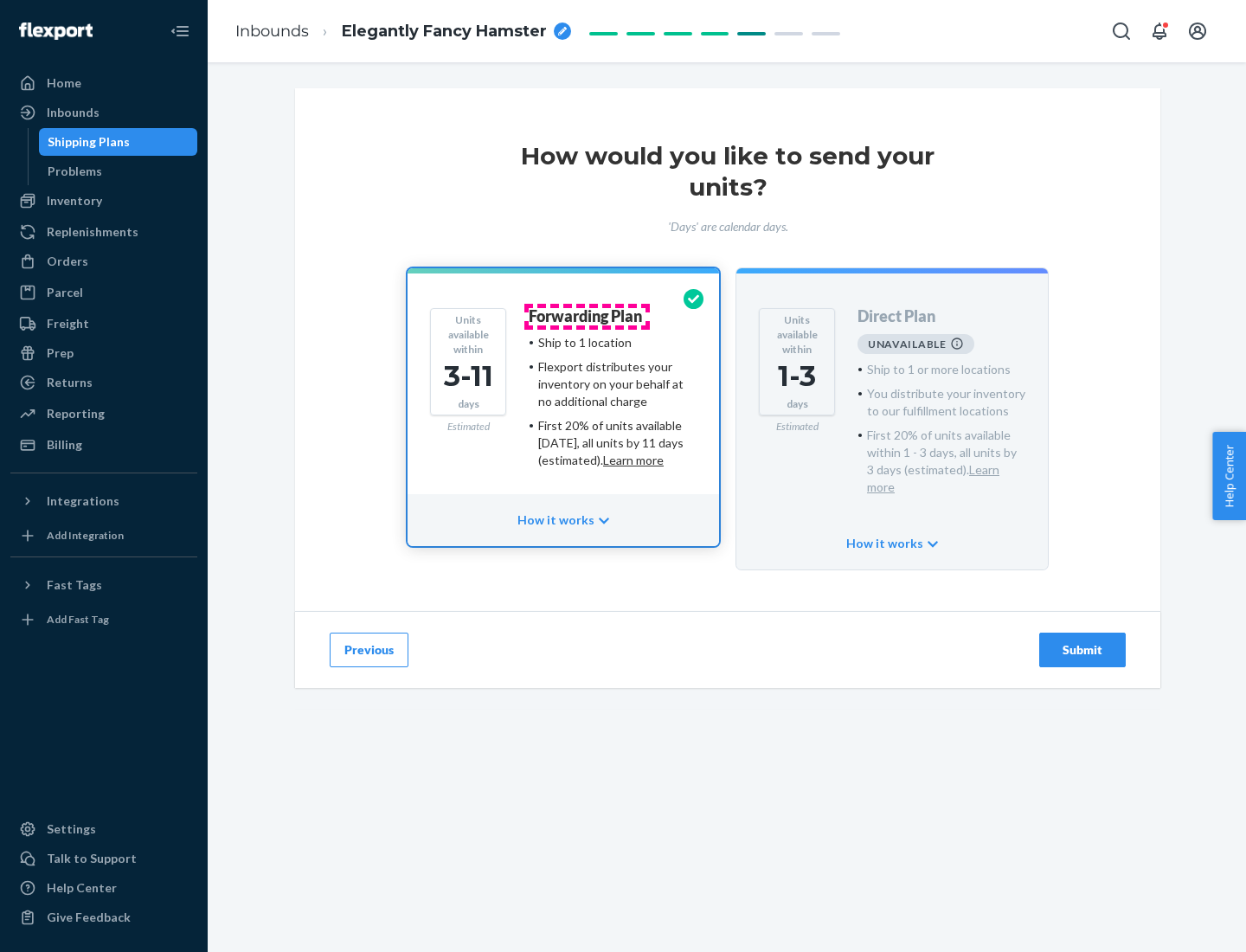
click at [586, 316] on h4 "Forwarding Plan" at bounding box center [586, 316] width 114 height 17
click at [1082, 641] on div "Submit" at bounding box center [1082, 649] width 57 height 17
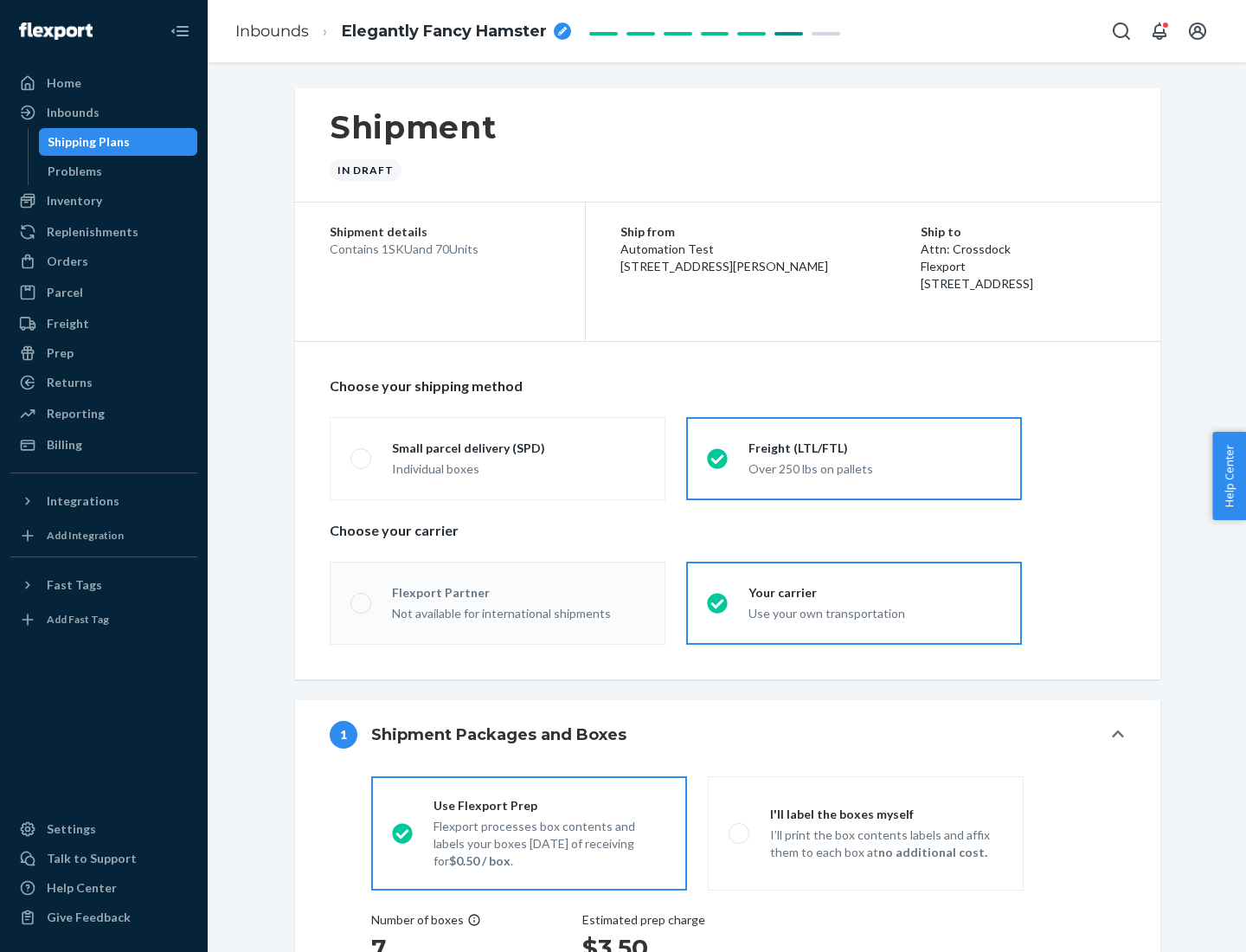
radio input "true"
radio input "false"
radio input "true"
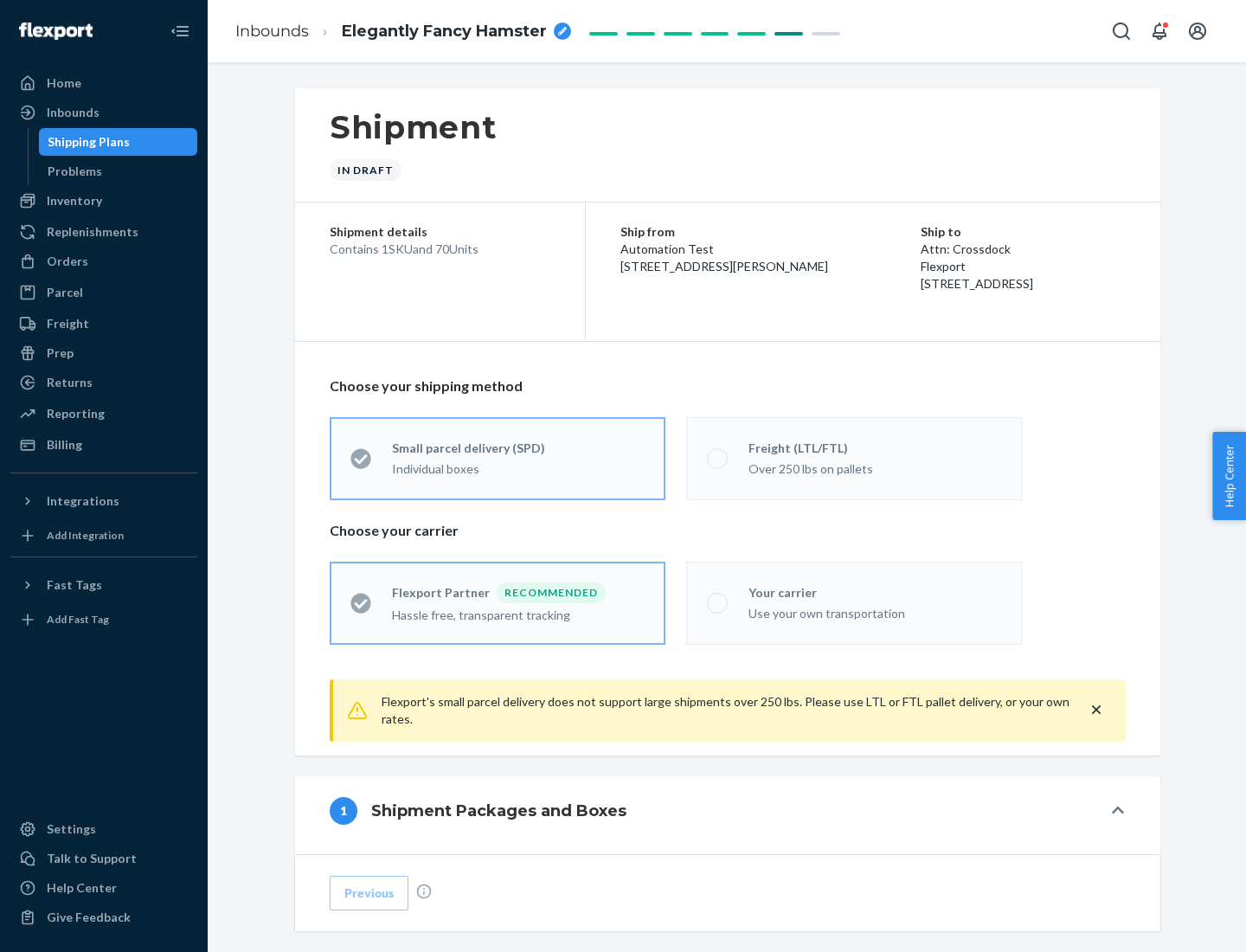
click at [518, 467] on div "Individual boxes" at bounding box center [518, 468] width 253 height 17
click at [362, 464] on input "Small parcel delivery (SPD) Individual boxes" at bounding box center [355, 458] width 11 height 11
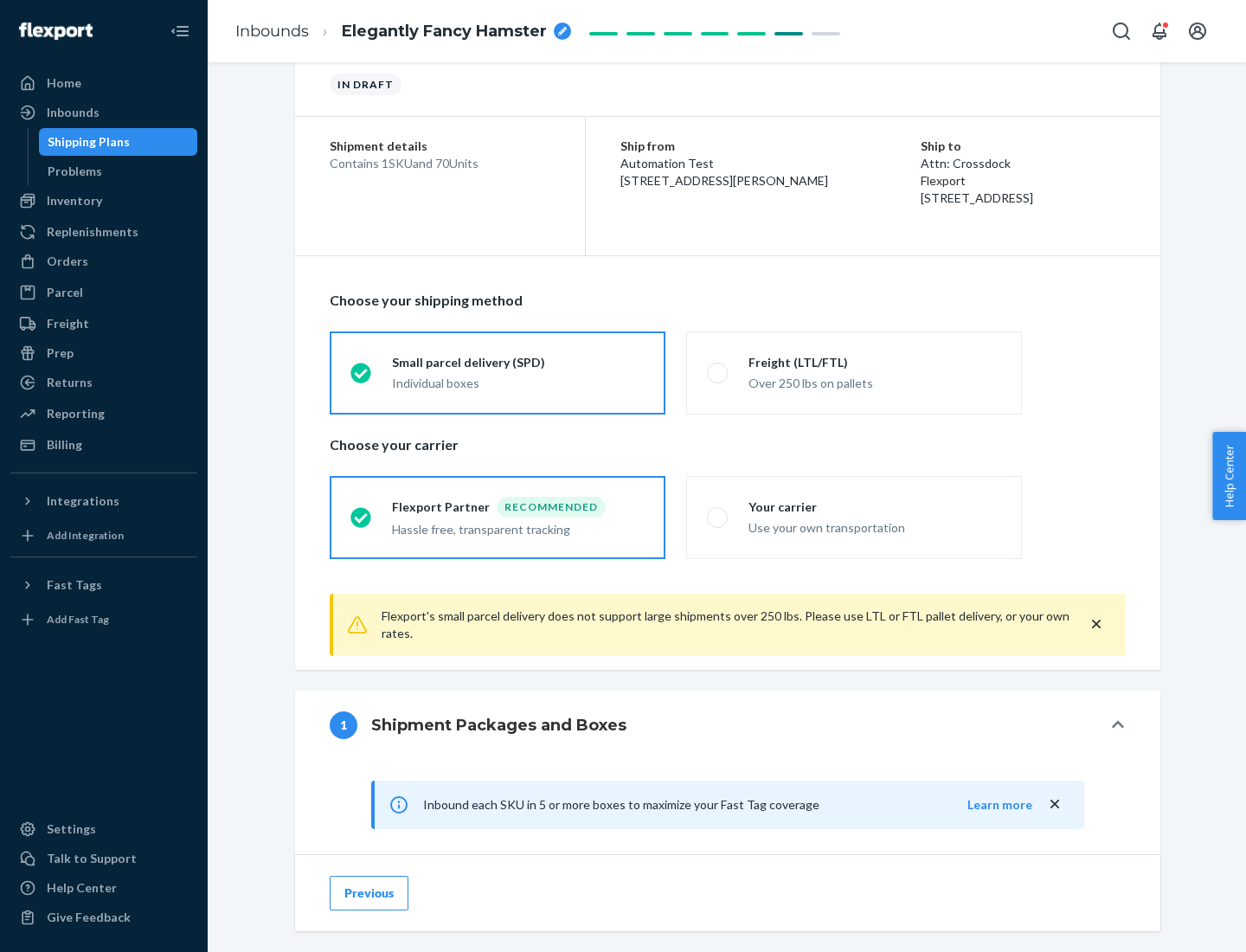
click at [874, 506] on div "Your carrier" at bounding box center [874, 506] width 253 height 17
click at [718, 512] on input "Your carrier Use your own transportation" at bounding box center [712, 517] width 11 height 11
radio input "true"
radio input "false"
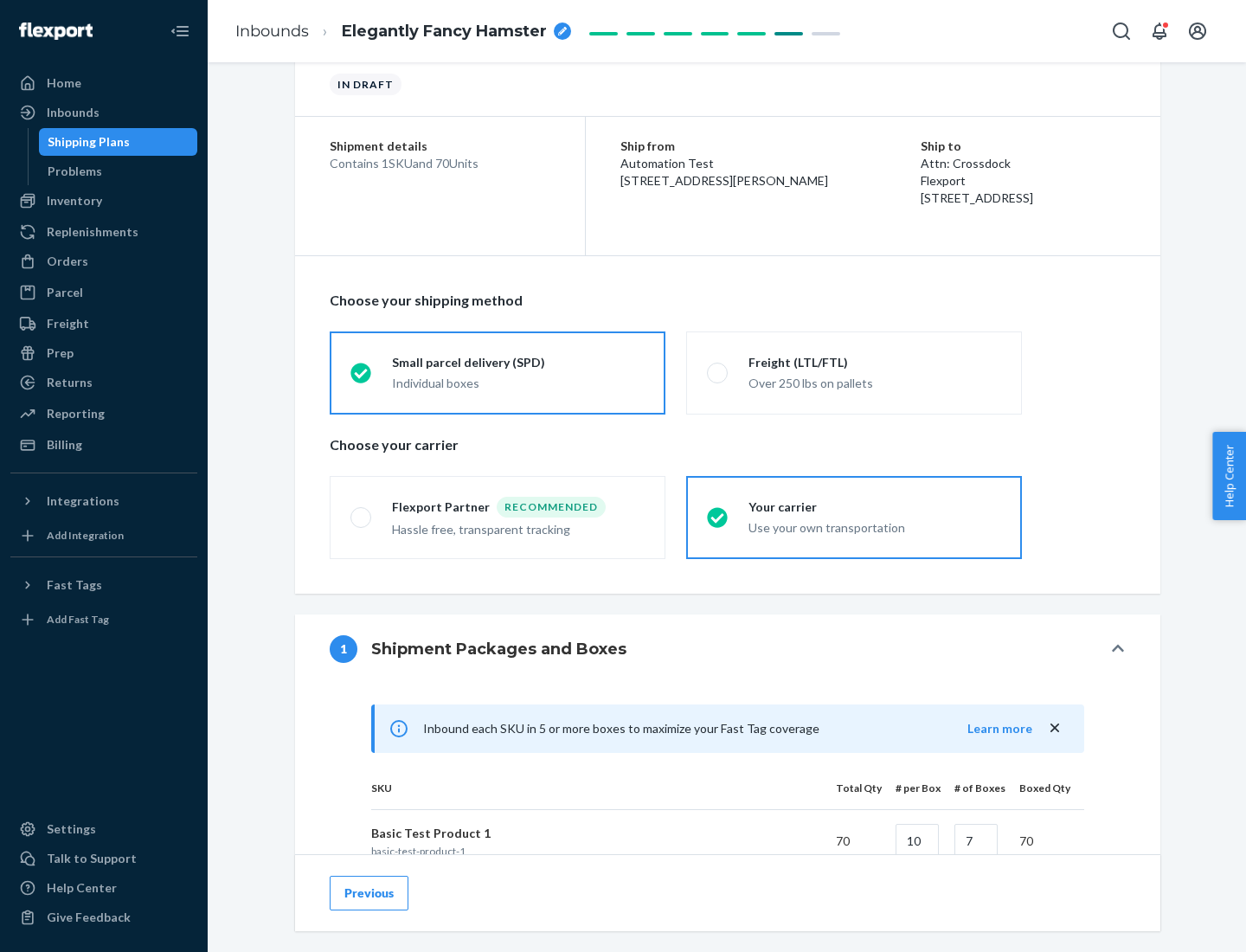
scroll to position [420, 0]
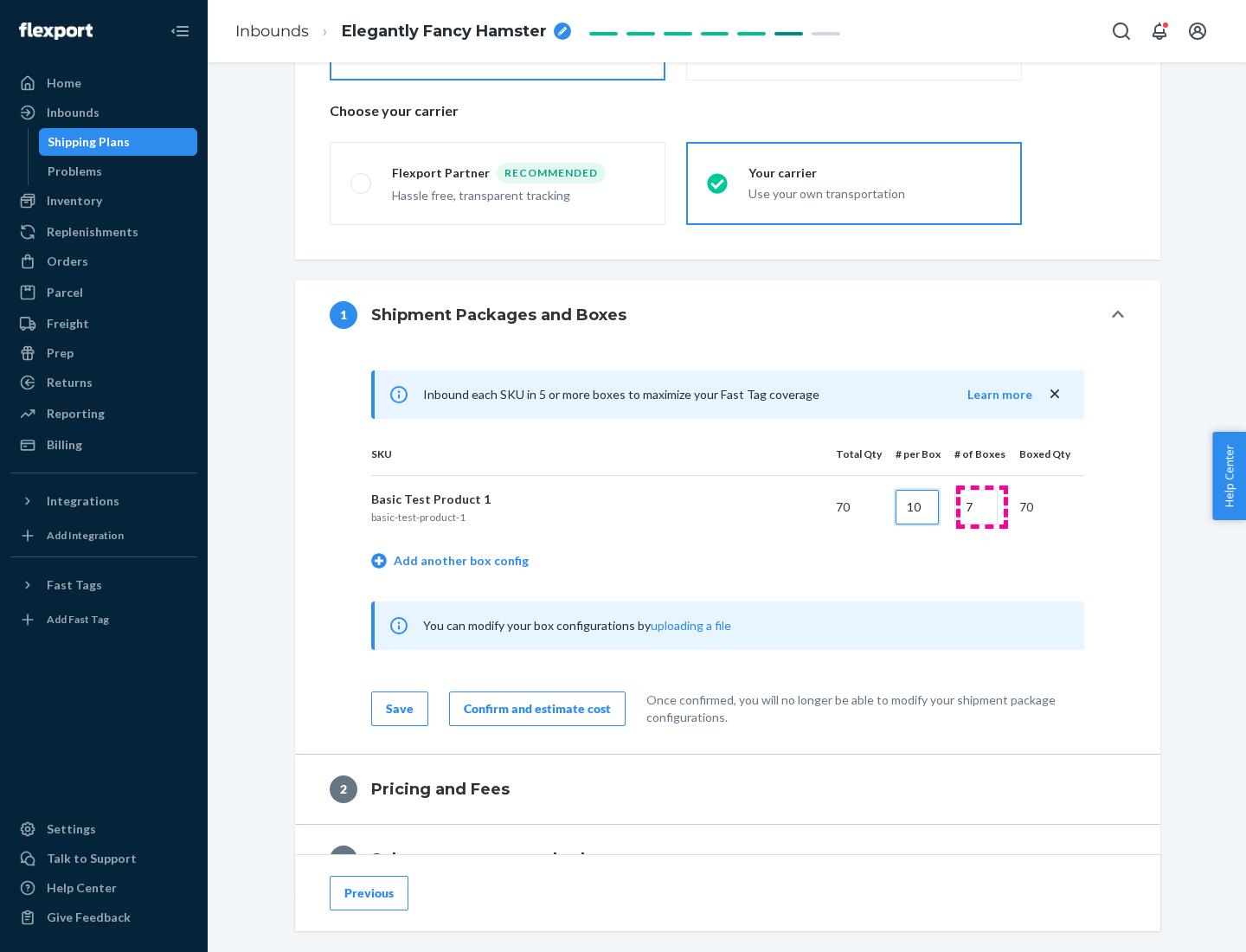
type input "10"
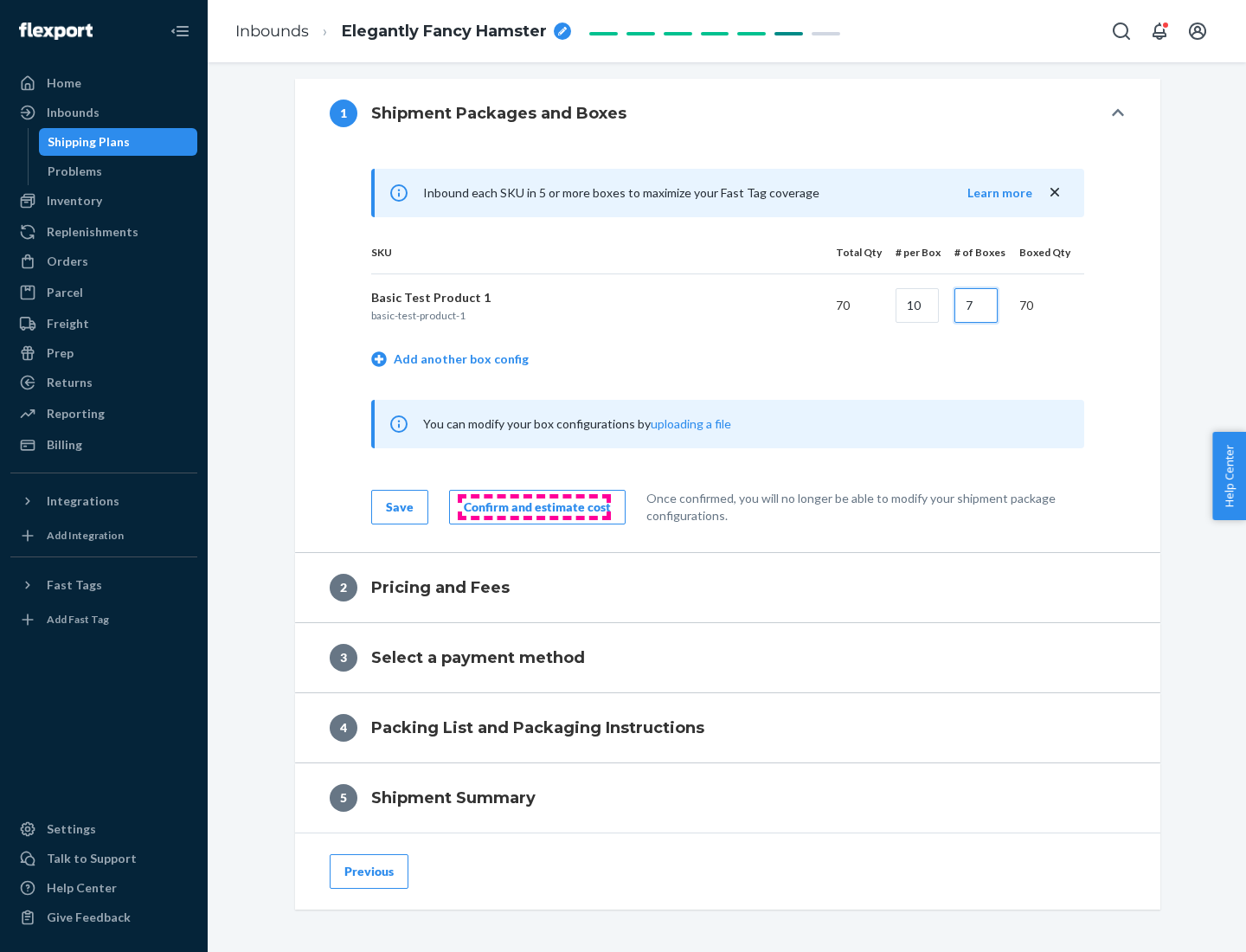
type input "7"
click at [534, 506] on div "Confirm and estimate cost" at bounding box center [537, 506] width 147 height 17
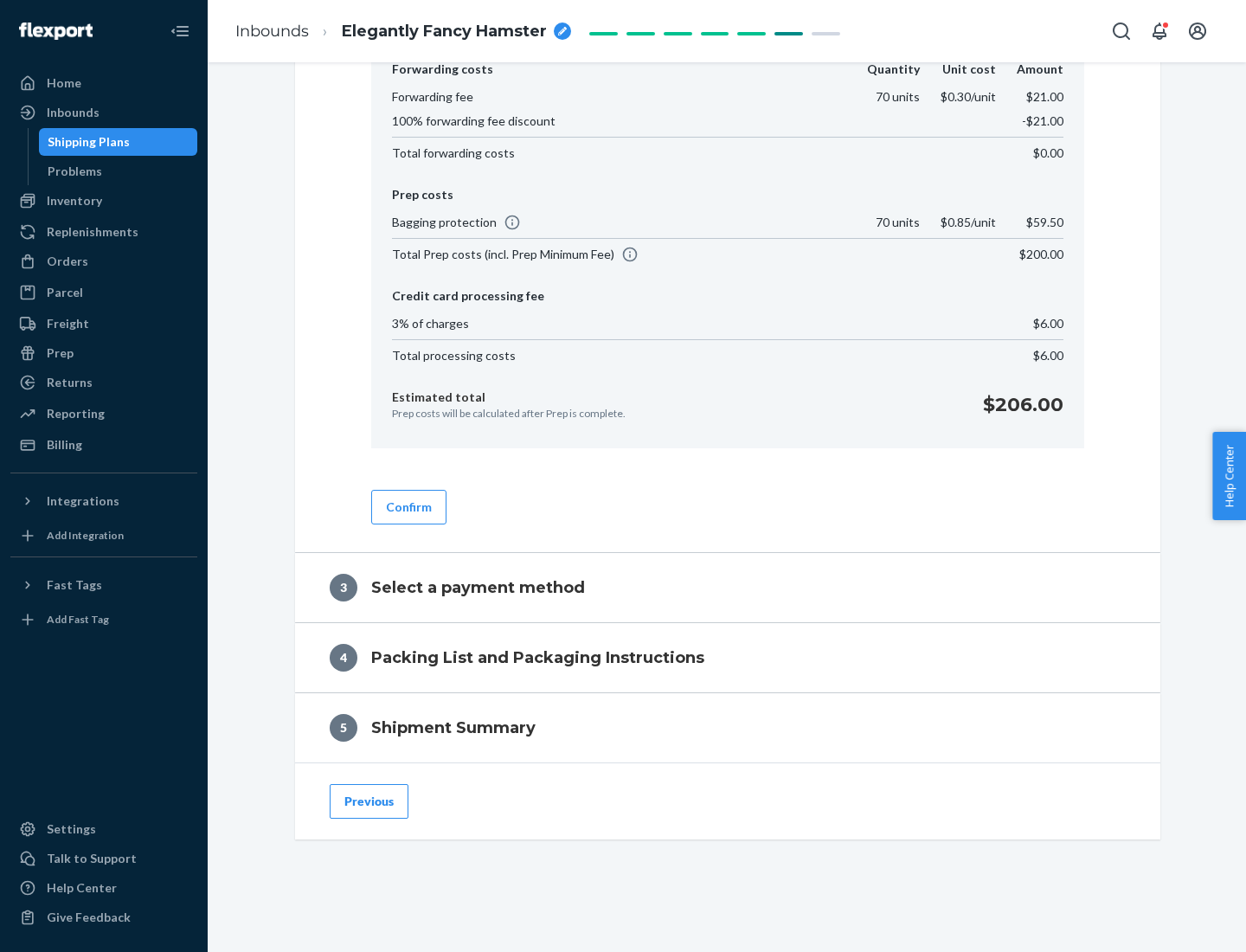
click at [408, 506] on button "Confirm" at bounding box center [408, 507] width 75 height 34
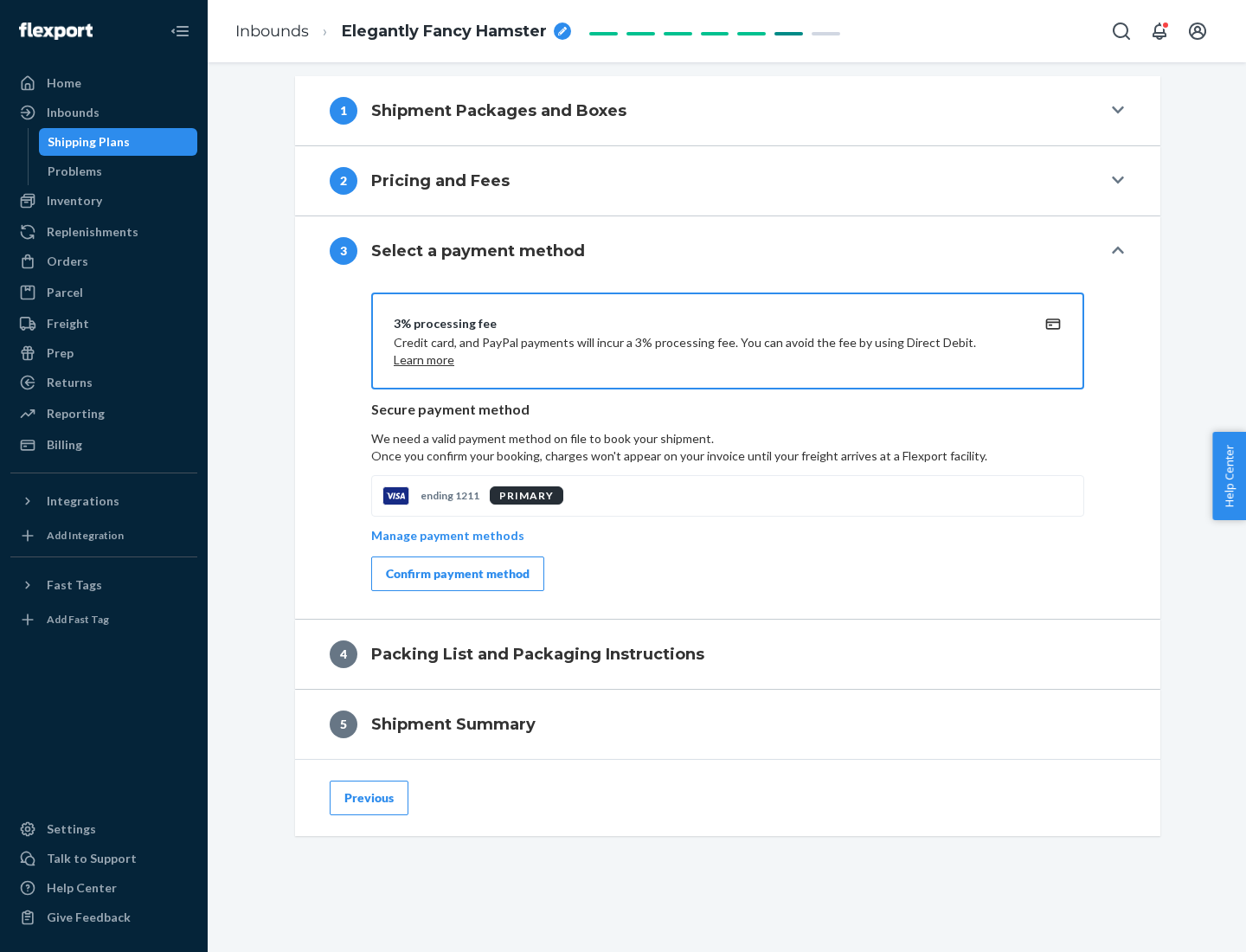
scroll to position [624, 0]
click at [456, 574] on div "Confirm payment method" at bounding box center [457, 573] width 143 height 17
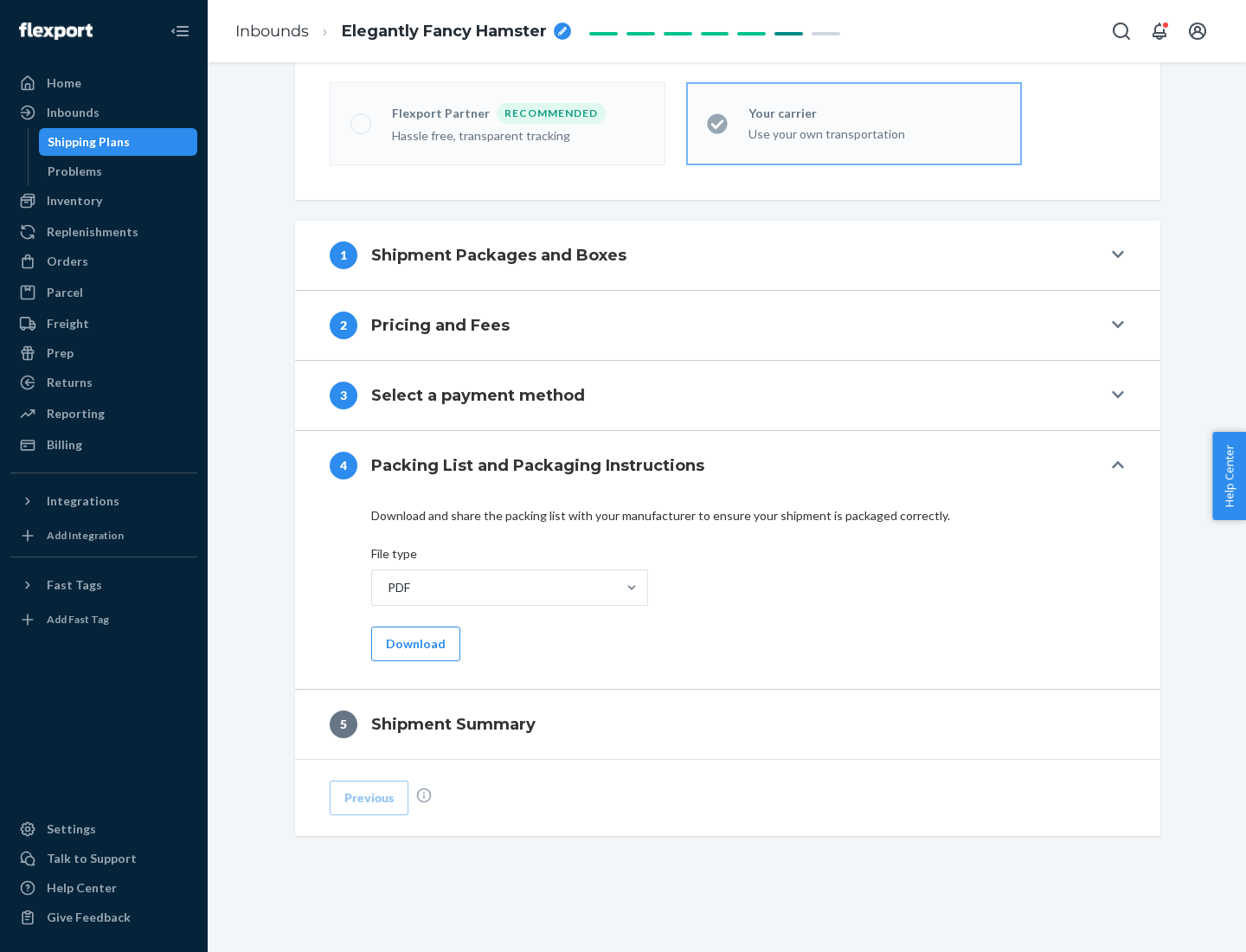
click at [413, 642] on button "Download" at bounding box center [415, 643] width 89 height 34
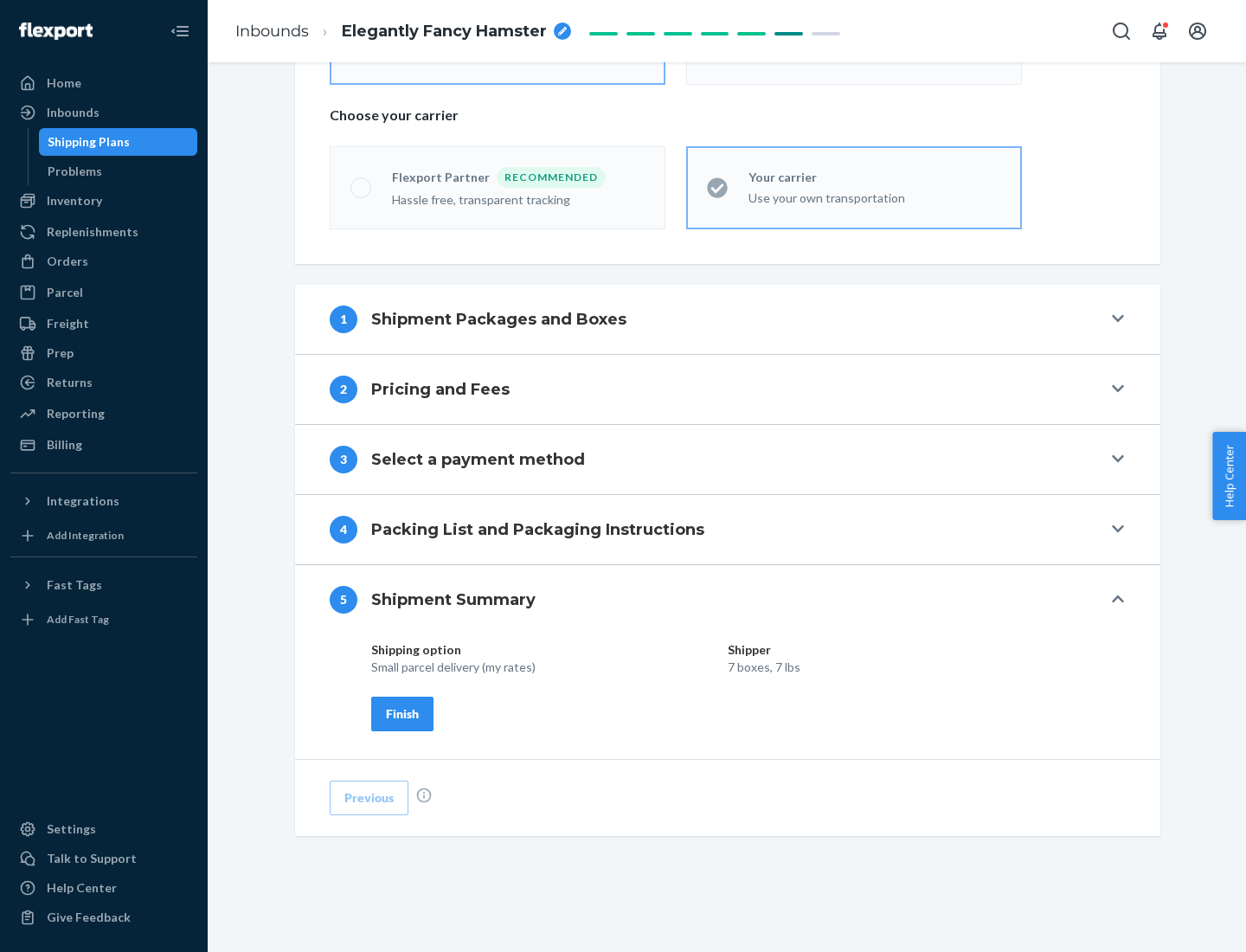
scroll to position [415, 0]
